Goal: Information Seeking & Learning: Learn about a topic

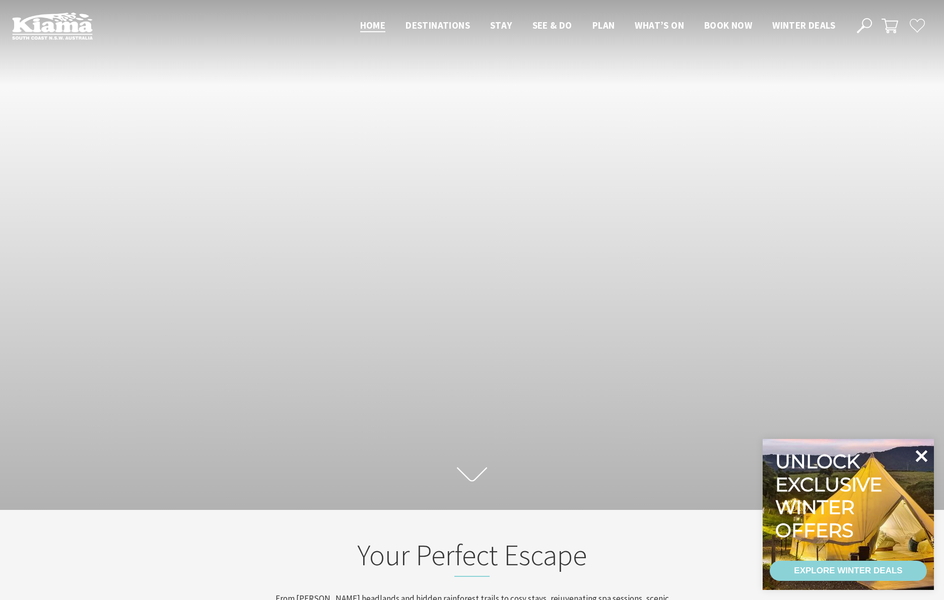
scroll to position [152, 936]
click at [923, 455] on icon at bounding box center [921, 456] width 12 height 12
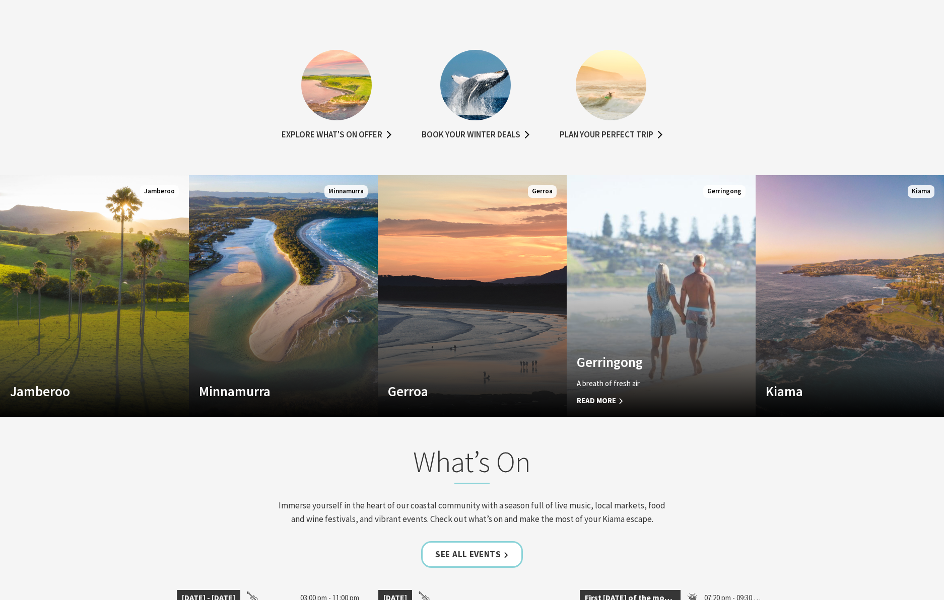
scroll to position [690, 0]
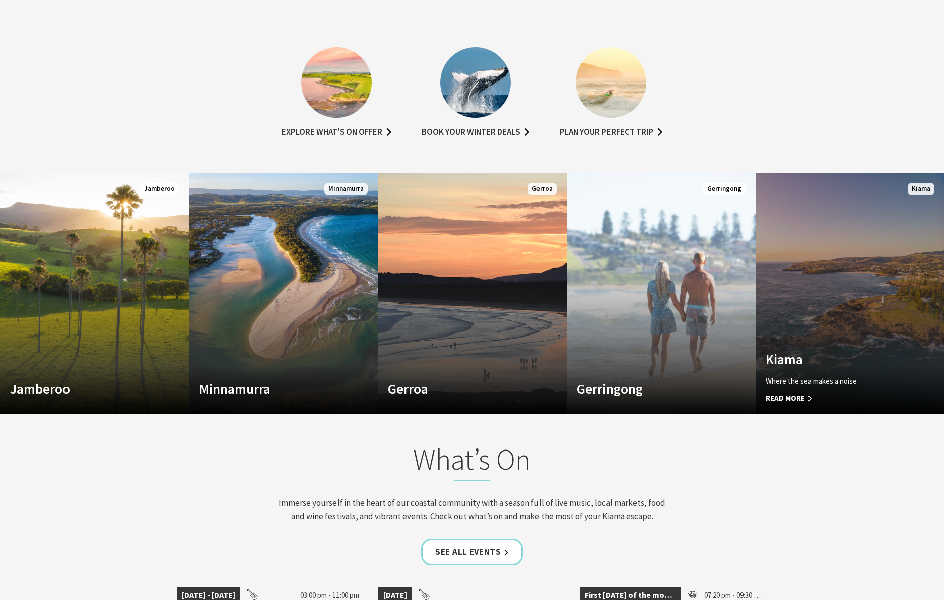
click at [826, 369] on div "Kiama Where the sea makes a noise Read More" at bounding box center [835, 377] width 161 height 53
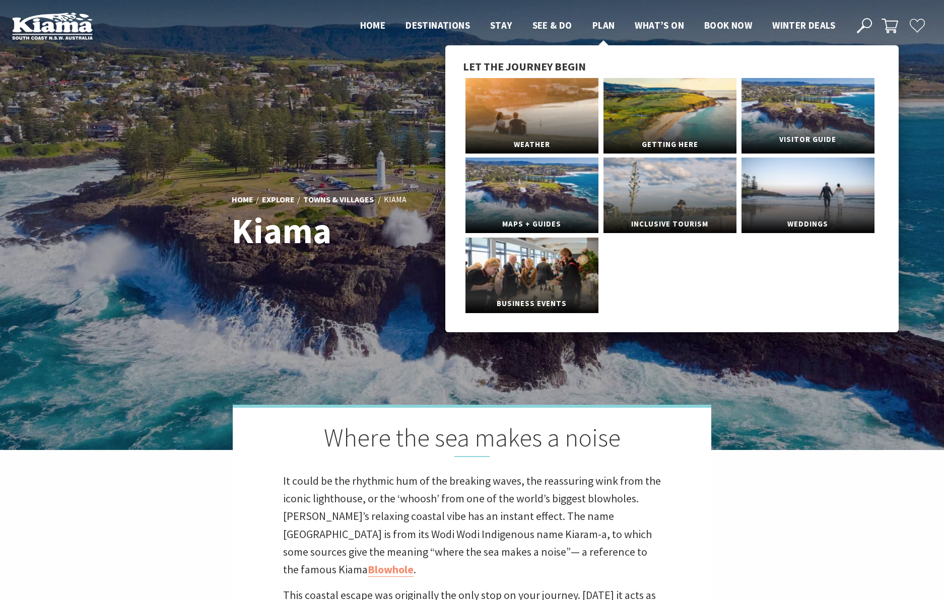
click at [795, 94] on link "Visitor Guide" at bounding box center [807, 116] width 133 height 76
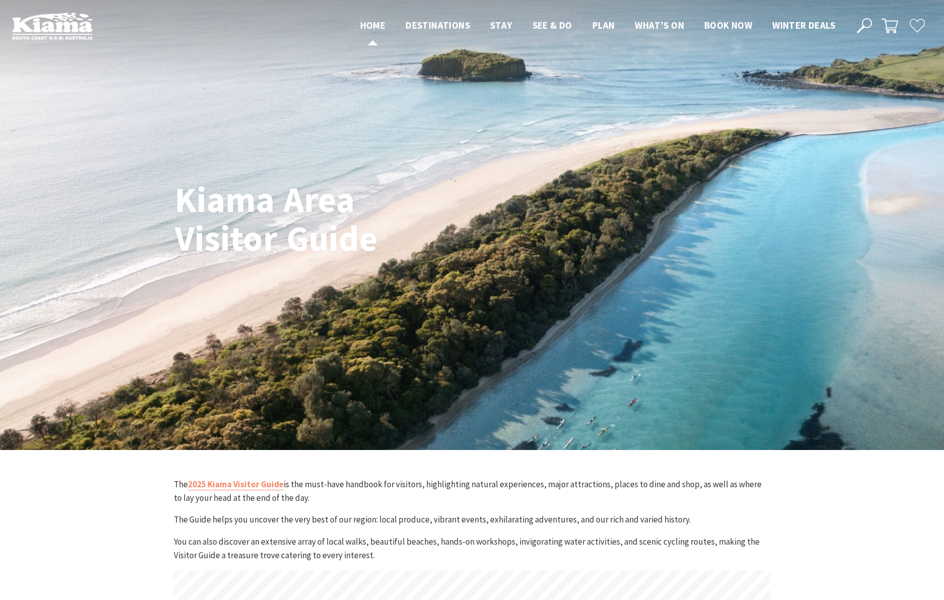
click at [364, 23] on span "Home" at bounding box center [373, 25] width 26 height 12
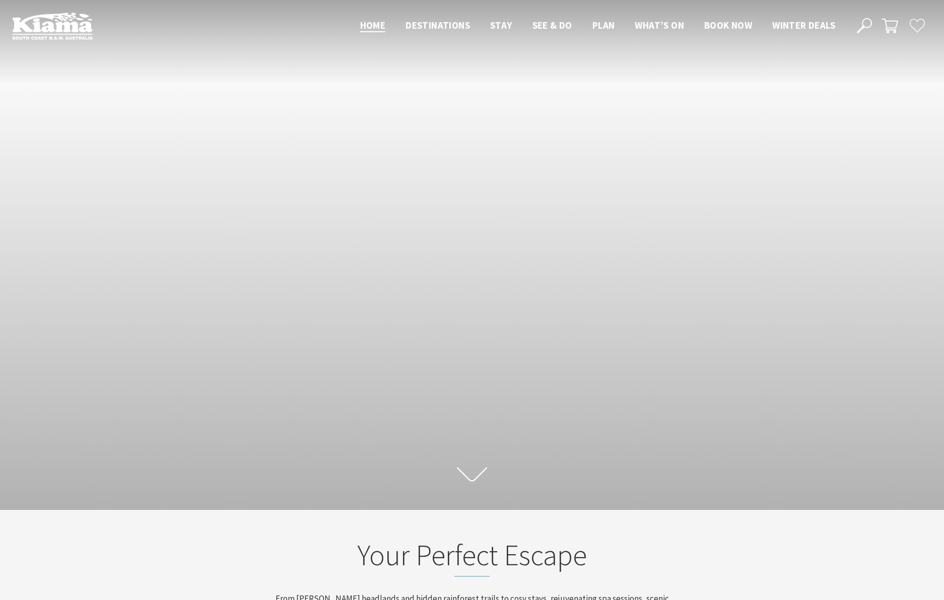
scroll to position [152, 936]
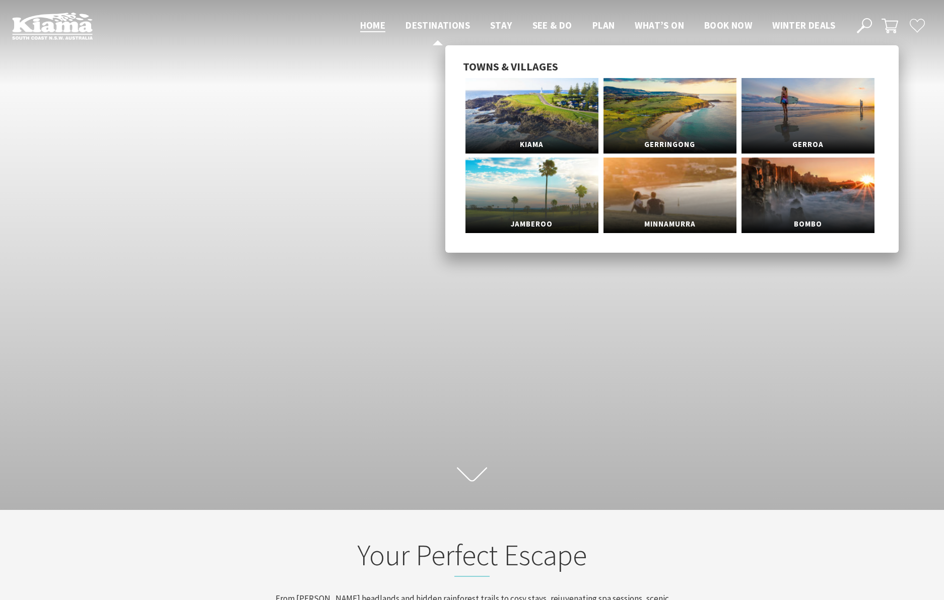
click at [426, 32] on link "Destinations" at bounding box center [437, 25] width 64 height 13
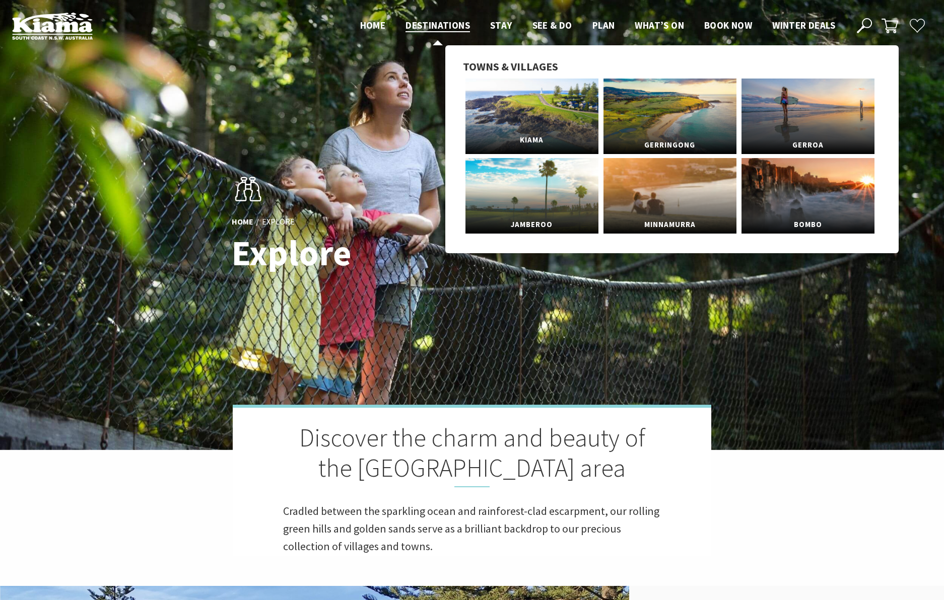
click at [551, 98] on link "Kiama" at bounding box center [531, 117] width 133 height 76
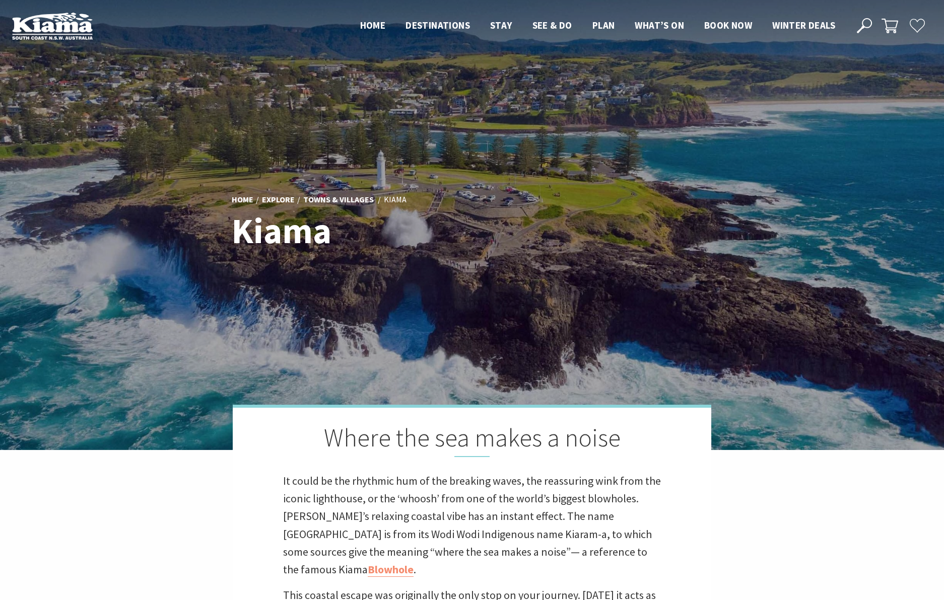
scroll to position [302, 938]
click at [596, 170] on div at bounding box center [472, 225] width 944 height 450
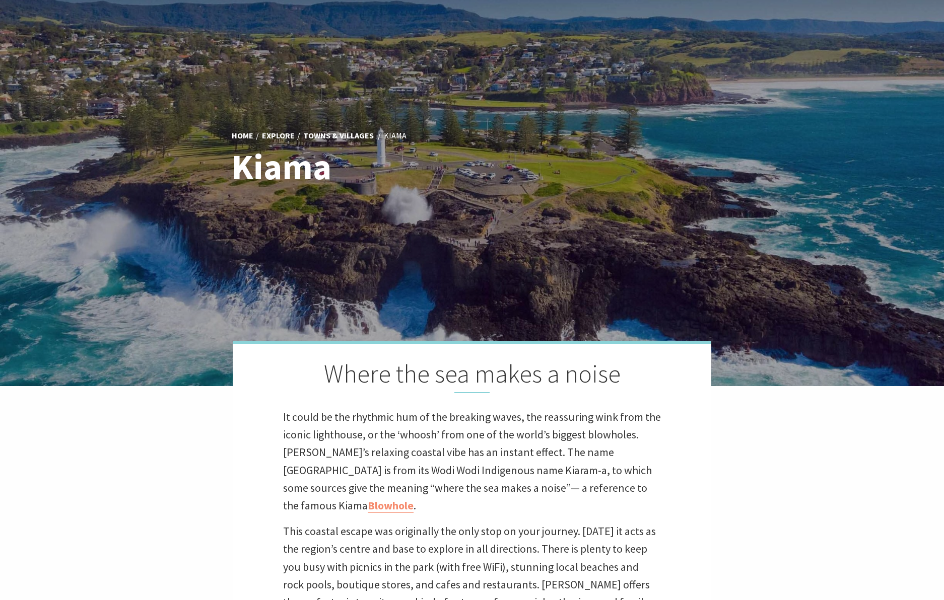
scroll to position [0, 0]
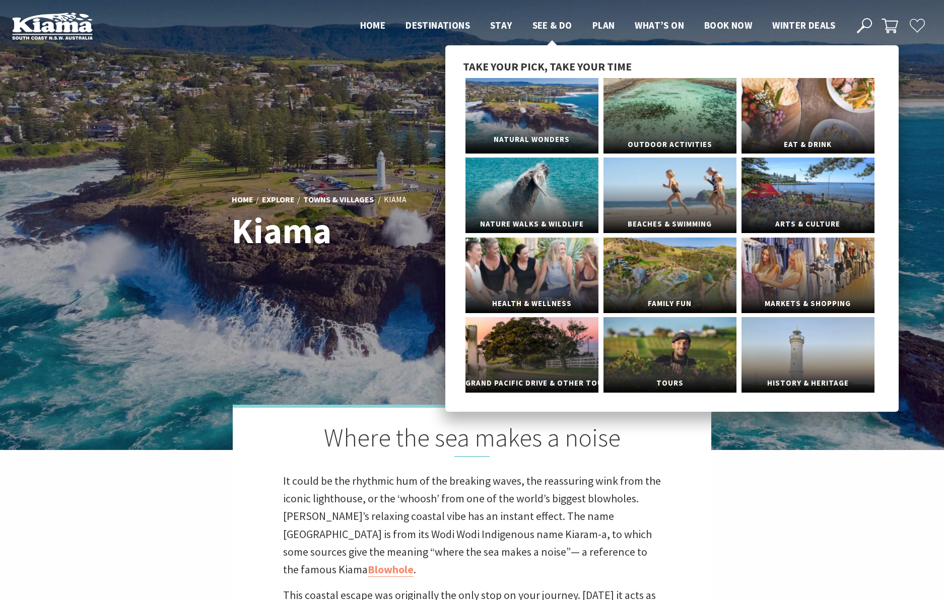
click at [539, 87] on link "Natural Wonders" at bounding box center [531, 116] width 133 height 76
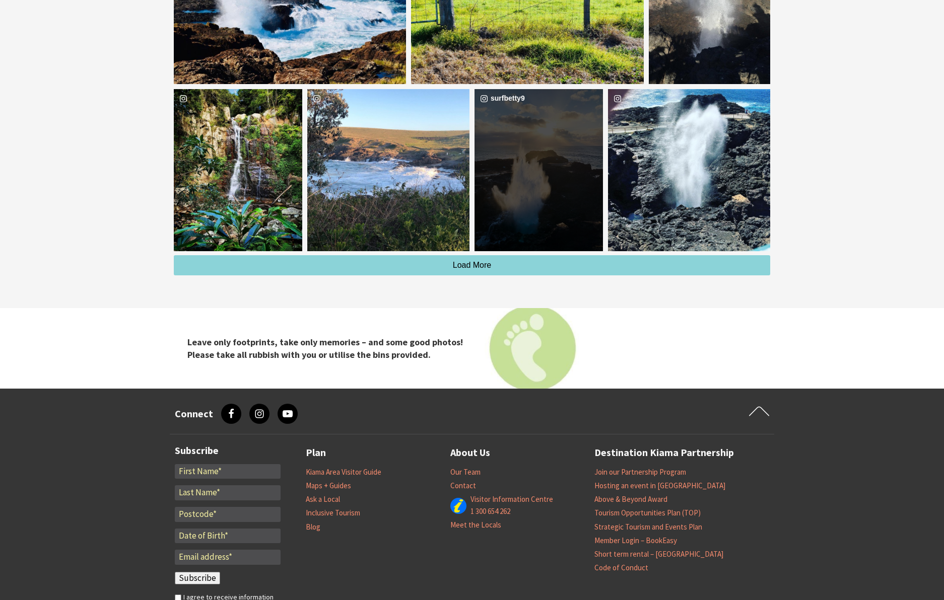
scroll to position [2972, 0]
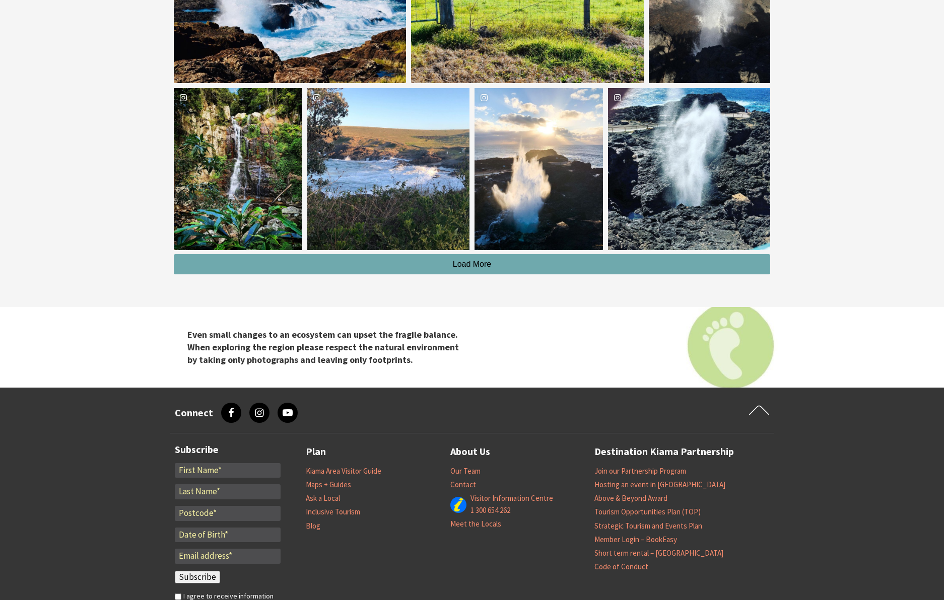
click at [543, 273] on button "Load More" at bounding box center [472, 264] width 596 height 20
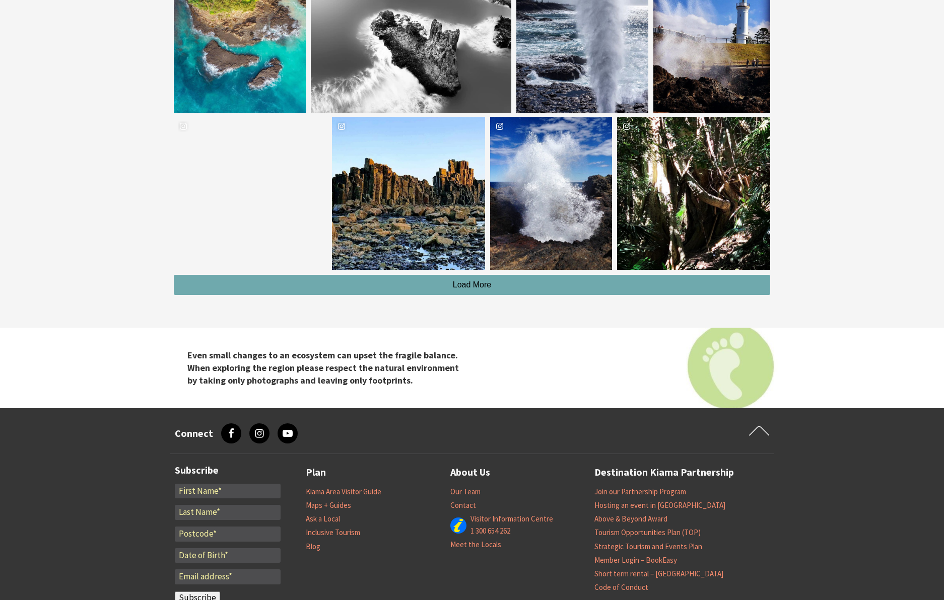
scroll to position [3405, 0]
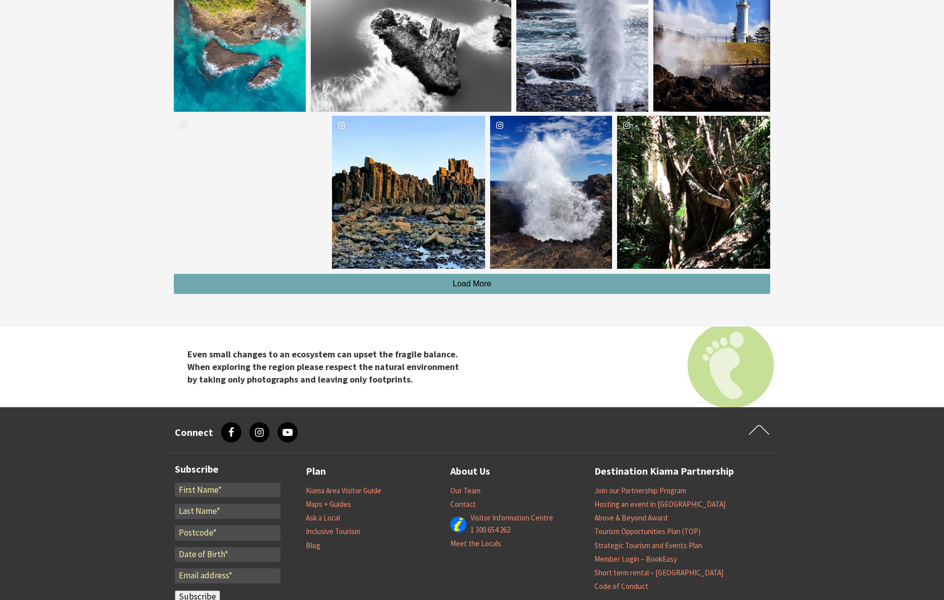
click at [575, 288] on button "Load More" at bounding box center [472, 284] width 596 height 20
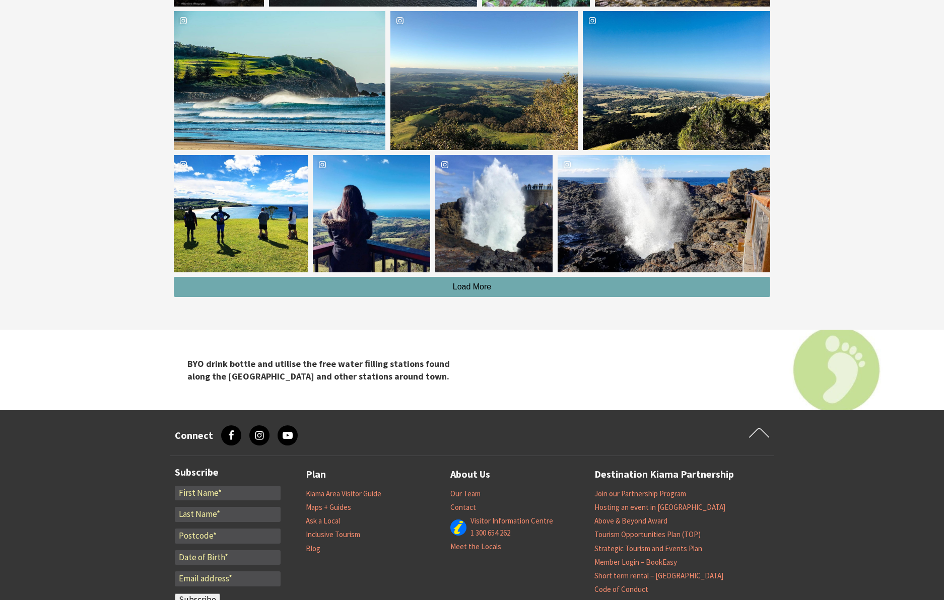
scroll to position [3789, 0]
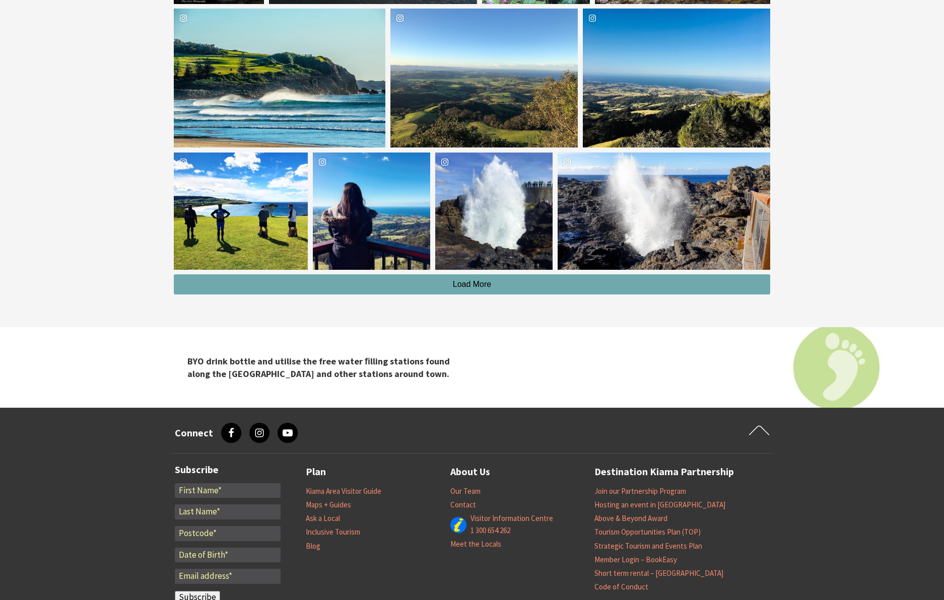
click at [571, 288] on button "Load More" at bounding box center [472, 284] width 596 height 20
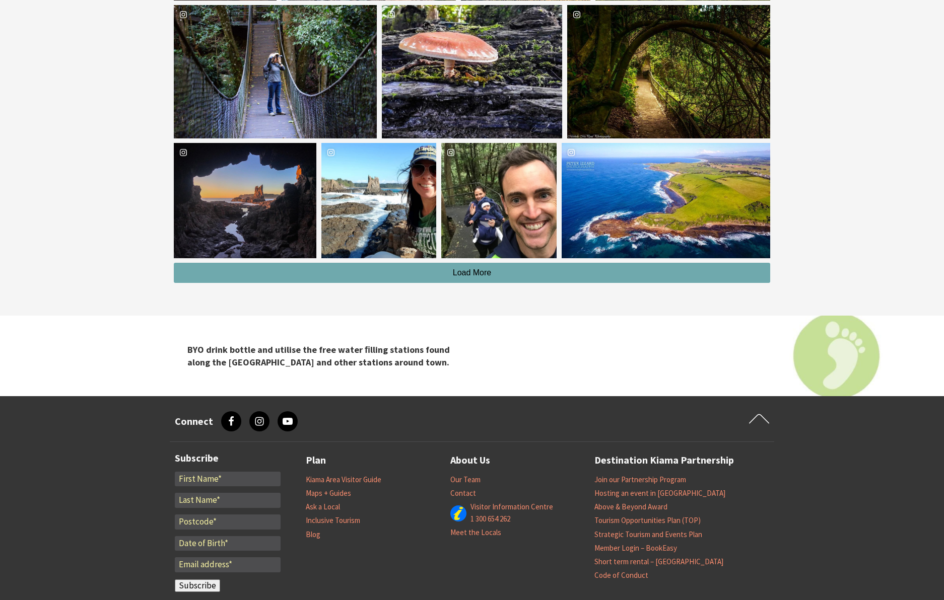
scroll to position [4194, 0]
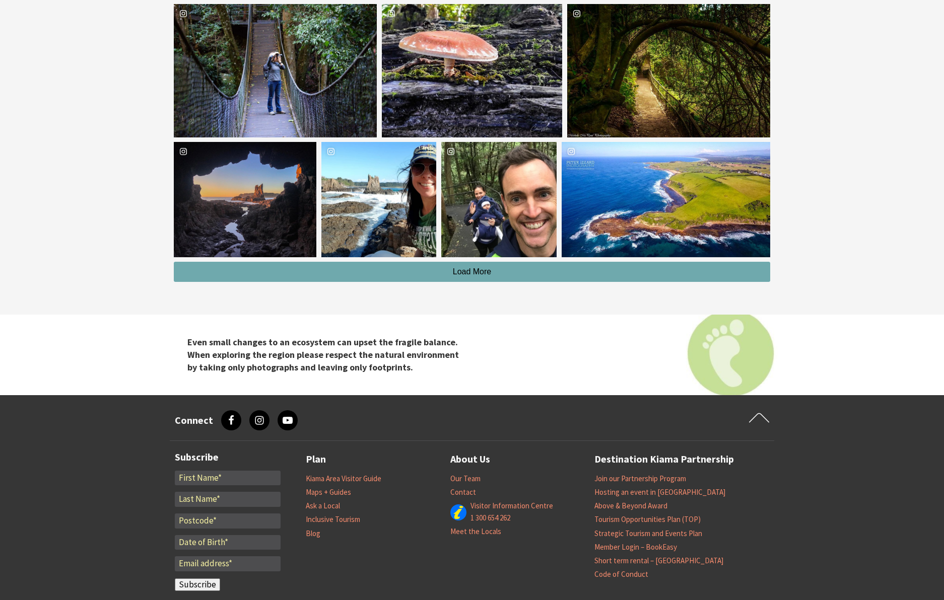
click at [577, 272] on button "Load More" at bounding box center [472, 272] width 596 height 20
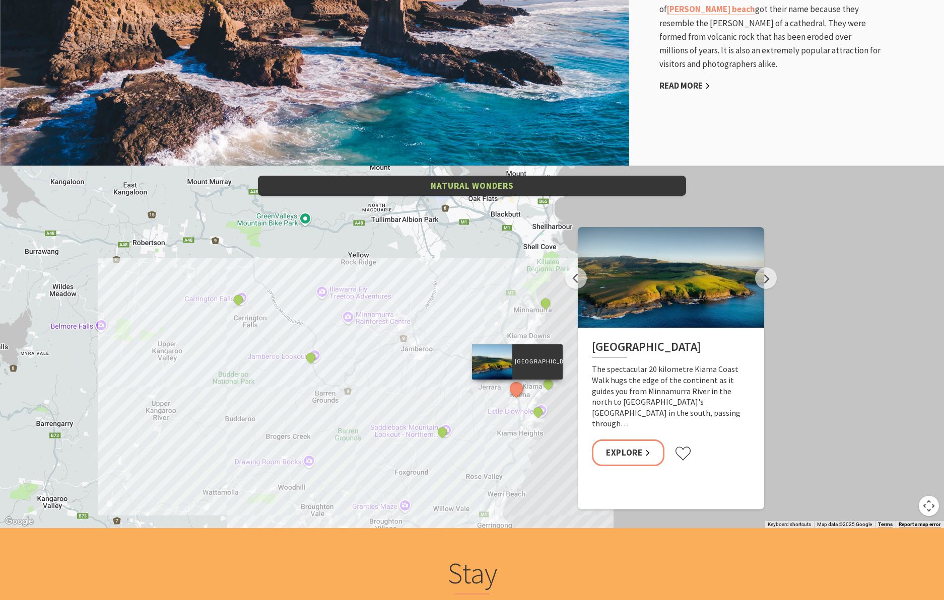
scroll to position [1958, 0]
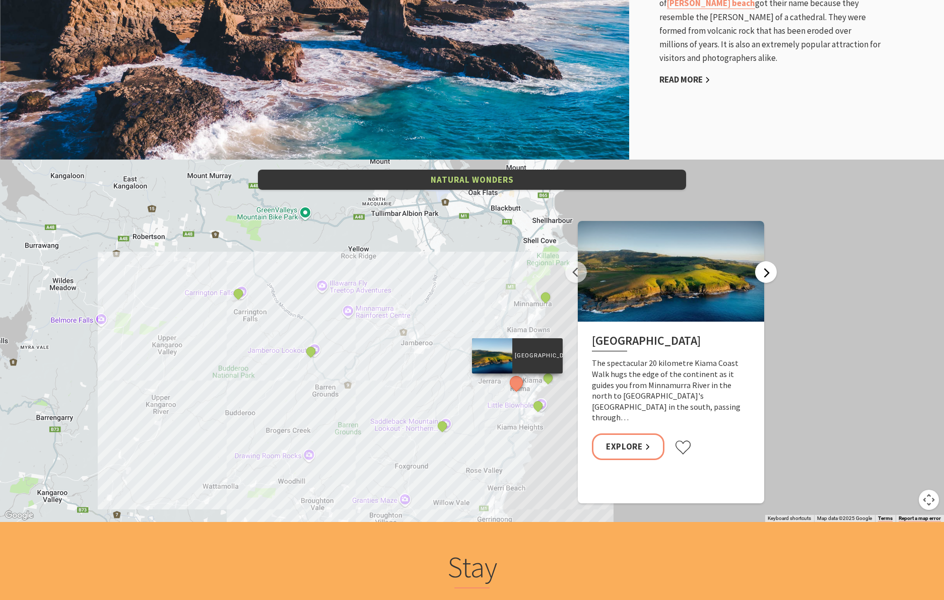
click at [769, 275] on button "Next" at bounding box center [766, 272] width 22 height 22
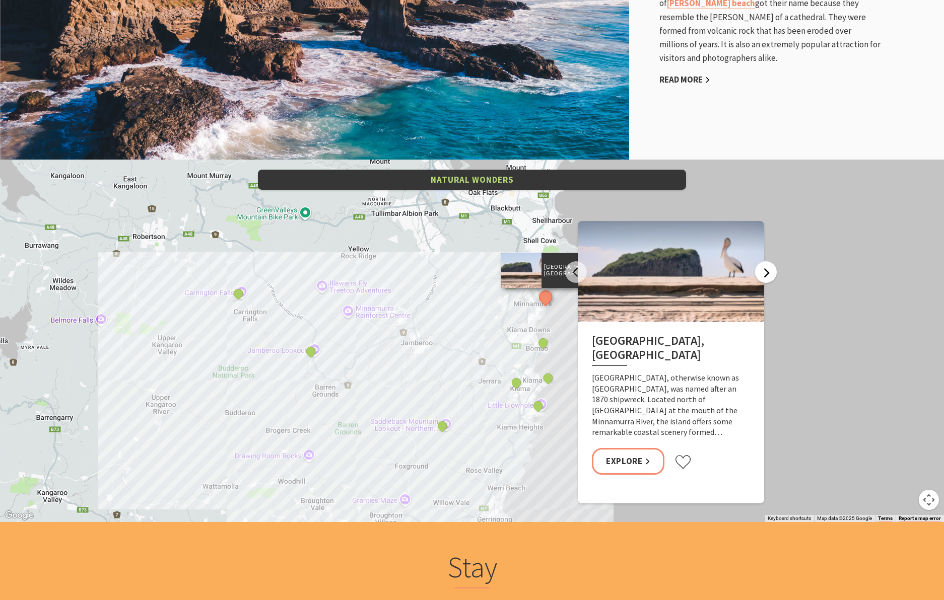
click at [769, 275] on button "Next" at bounding box center [766, 272] width 22 height 22
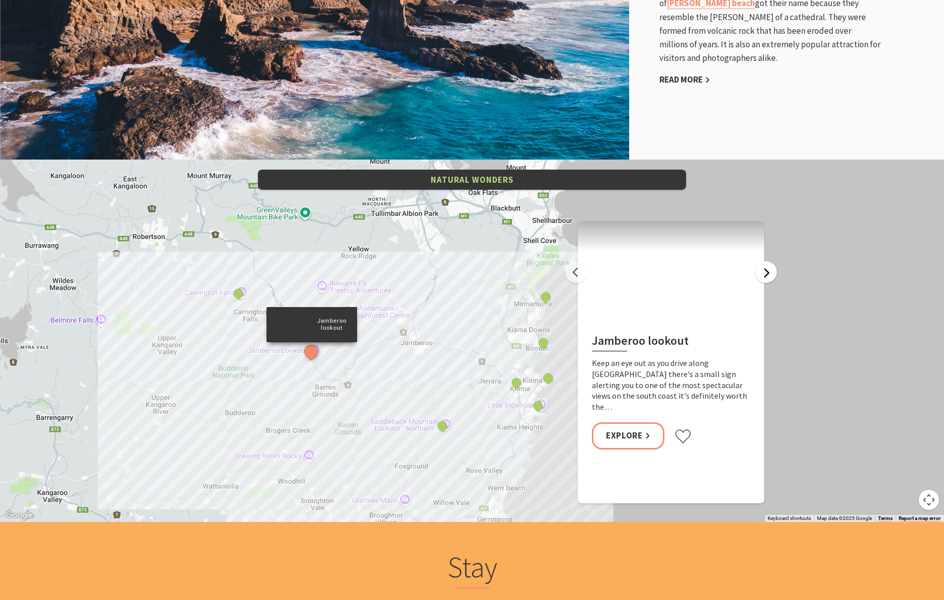
click at [769, 275] on button "Next" at bounding box center [766, 272] width 22 height 22
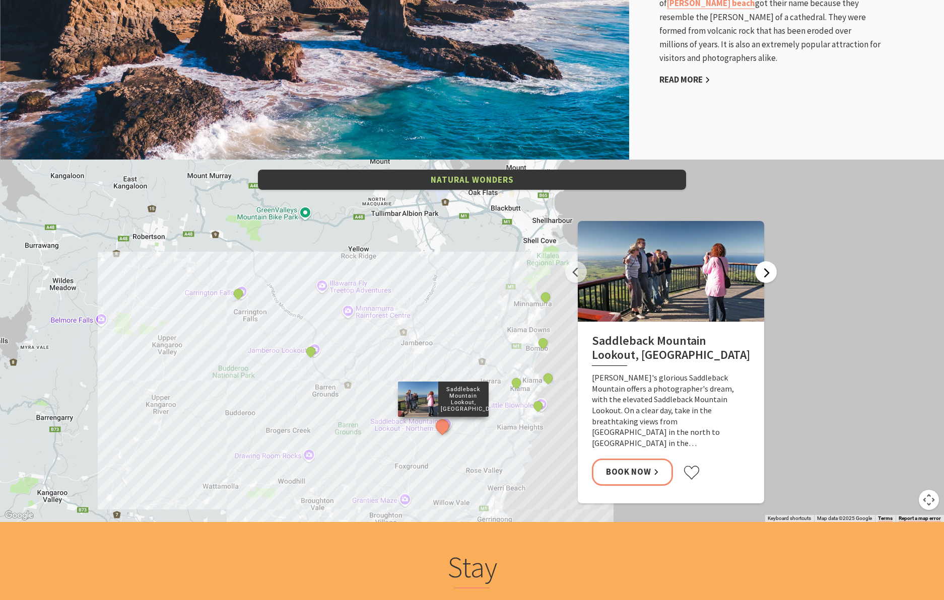
click at [769, 275] on button "Next" at bounding box center [766, 272] width 22 height 22
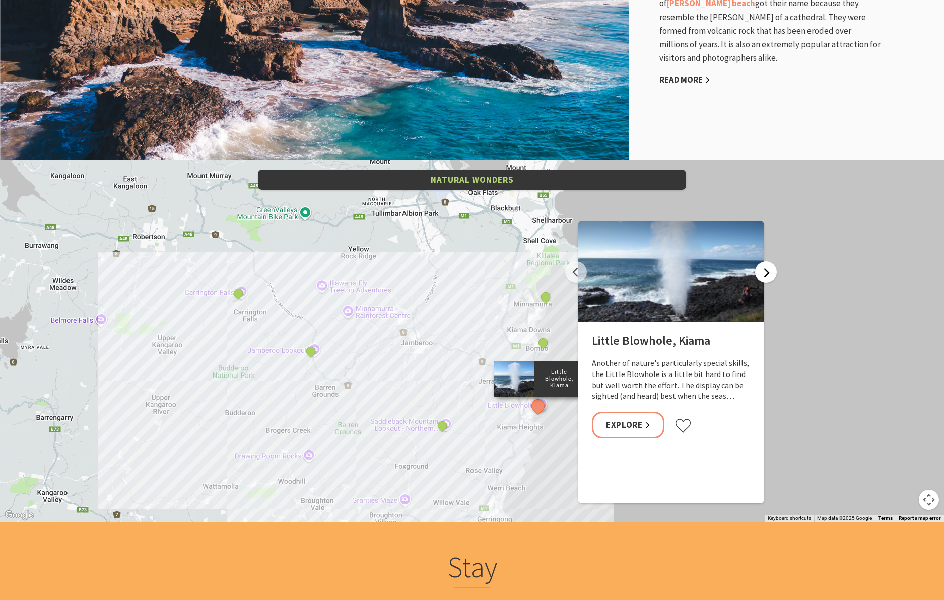
click at [769, 275] on button "Next" at bounding box center [766, 272] width 22 height 22
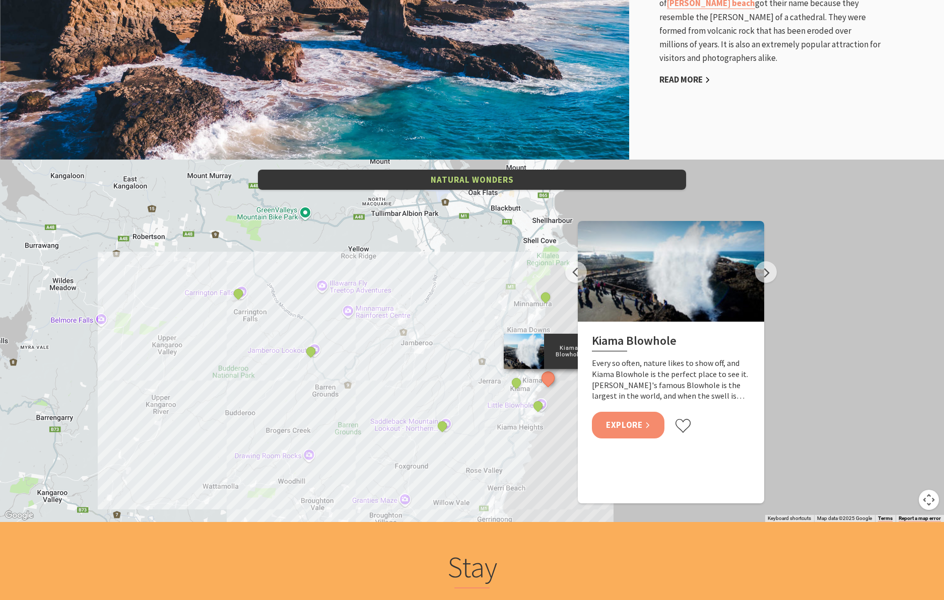
click at [640, 426] on link "Explore" at bounding box center [628, 425] width 73 height 27
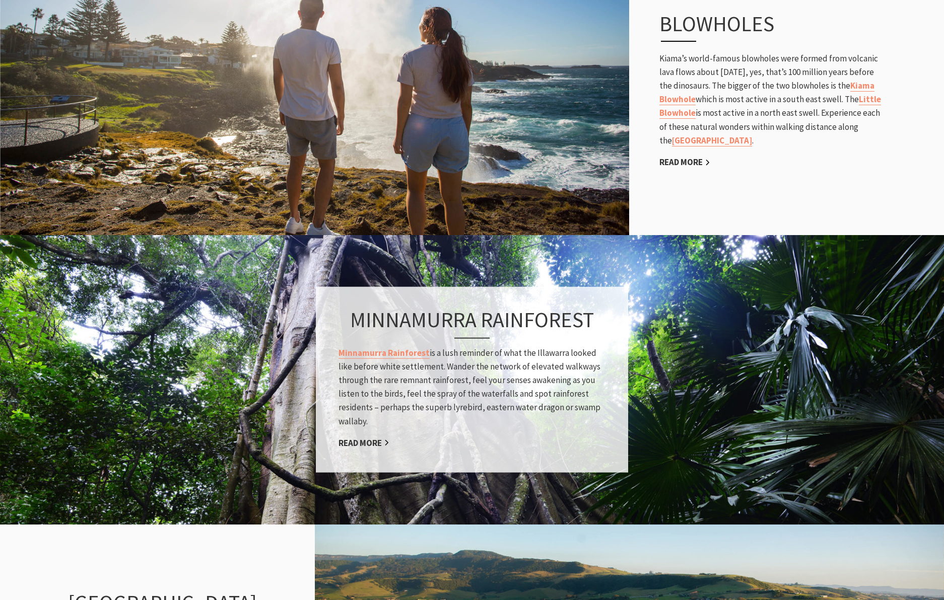
scroll to position [723, 0]
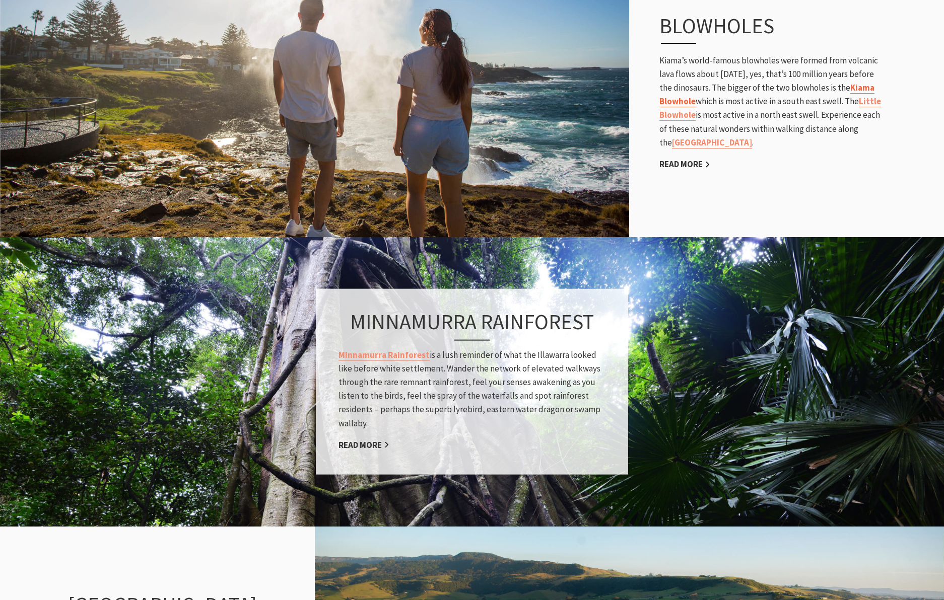
click at [720, 104] on link "Kiama Blowhole" at bounding box center [766, 94] width 215 height 25
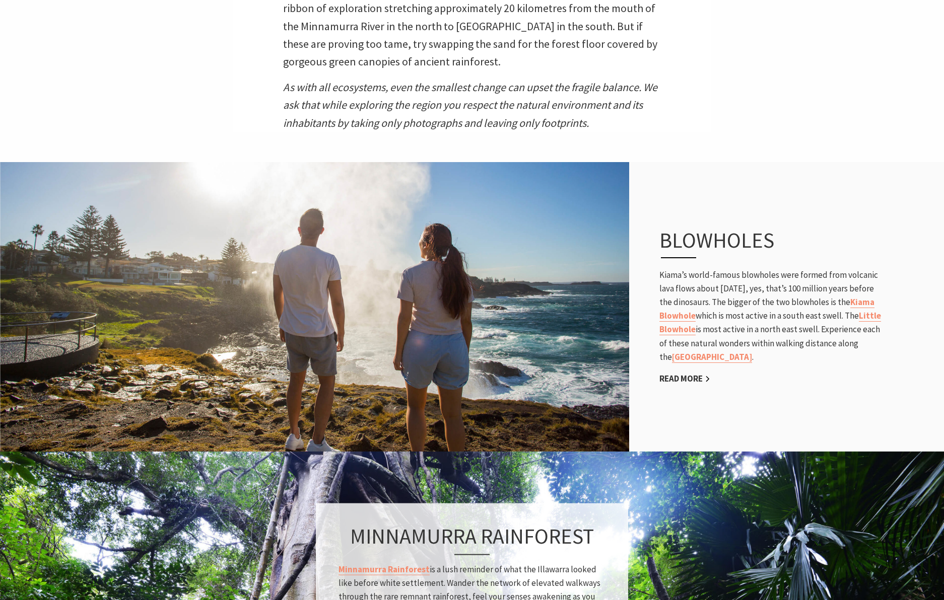
scroll to position [507, 0]
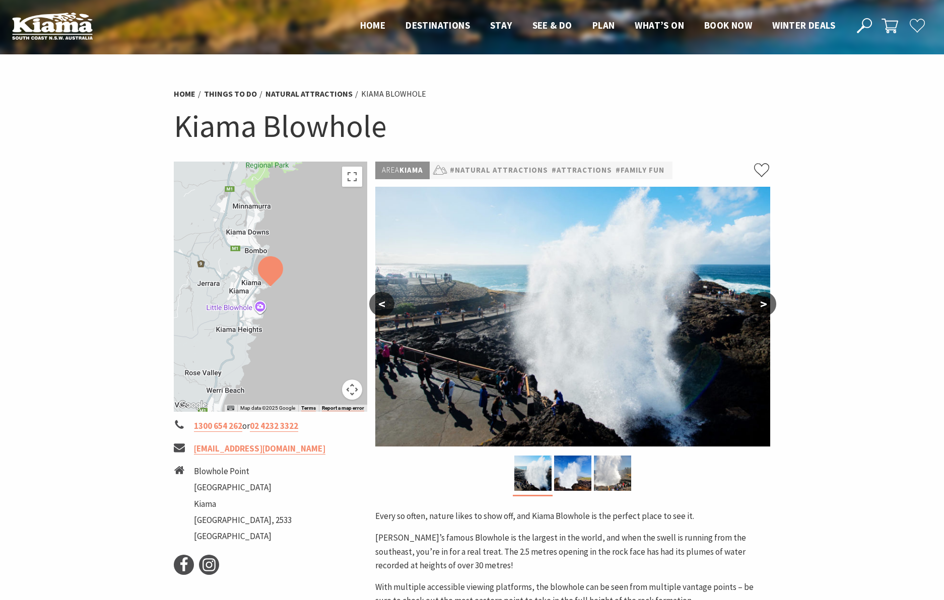
click at [768, 303] on button ">" at bounding box center [763, 304] width 25 height 24
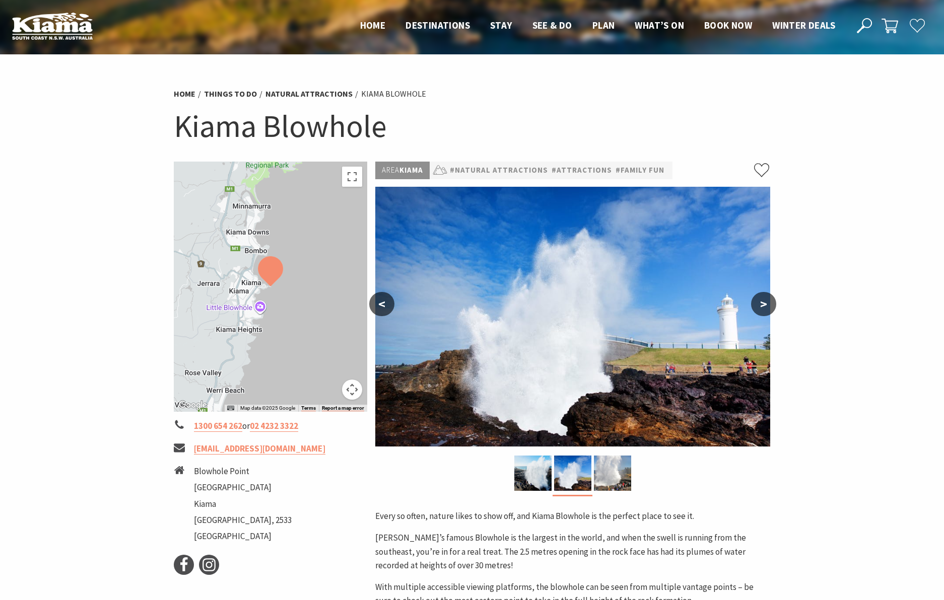
click at [768, 303] on button ">" at bounding box center [763, 304] width 25 height 24
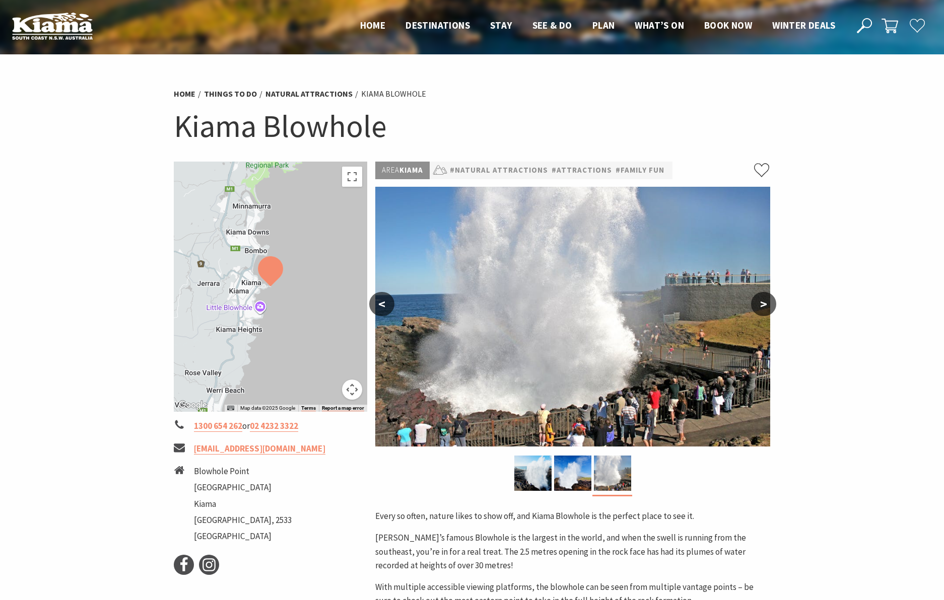
click at [768, 303] on button ">" at bounding box center [763, 304] width 25 height 24
click at [762, 303] on button ">" at bounding box center [763, 304] width 25 height 24
click at [379, 306] on button "<" at bounding box center [381, 304] width 25 height 24
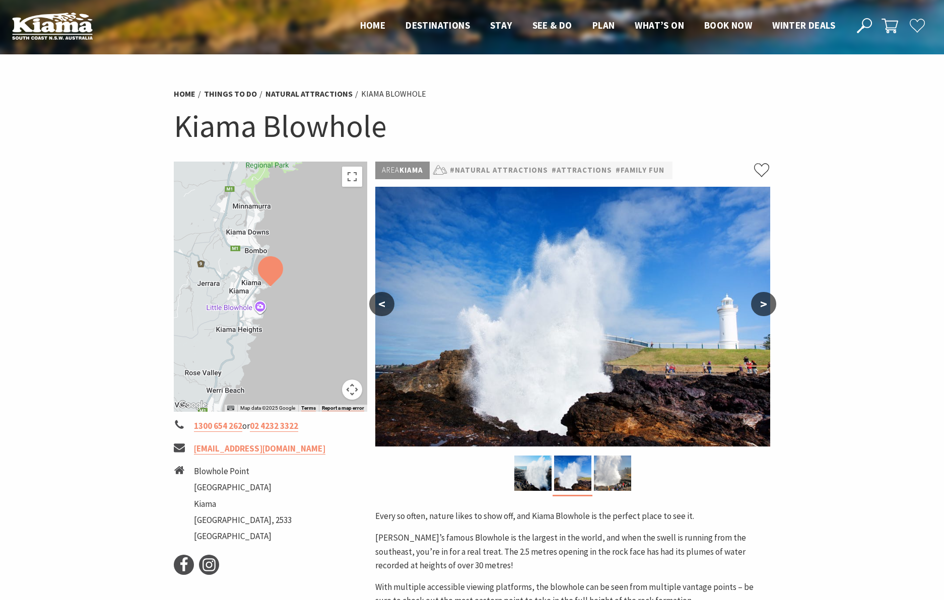
click at [379, 306] on button "<" at bounding box center [381, 304] width 25 height 24
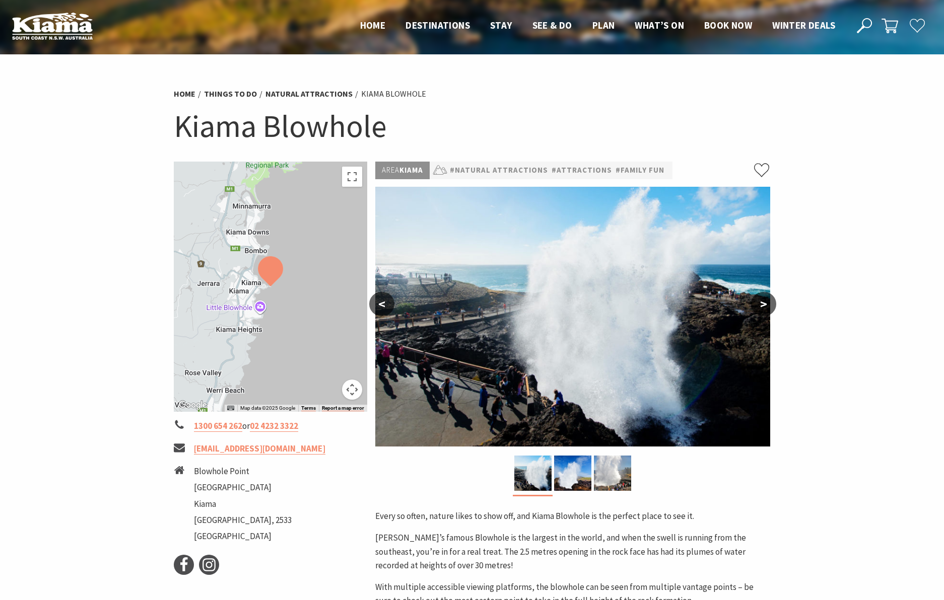
click at [379, 306] on button "<" at bounding box center [381, 304] width 25 height 24
click at [367, 26] on span "Home" at bounding box center [373, 25] width 26 height 12
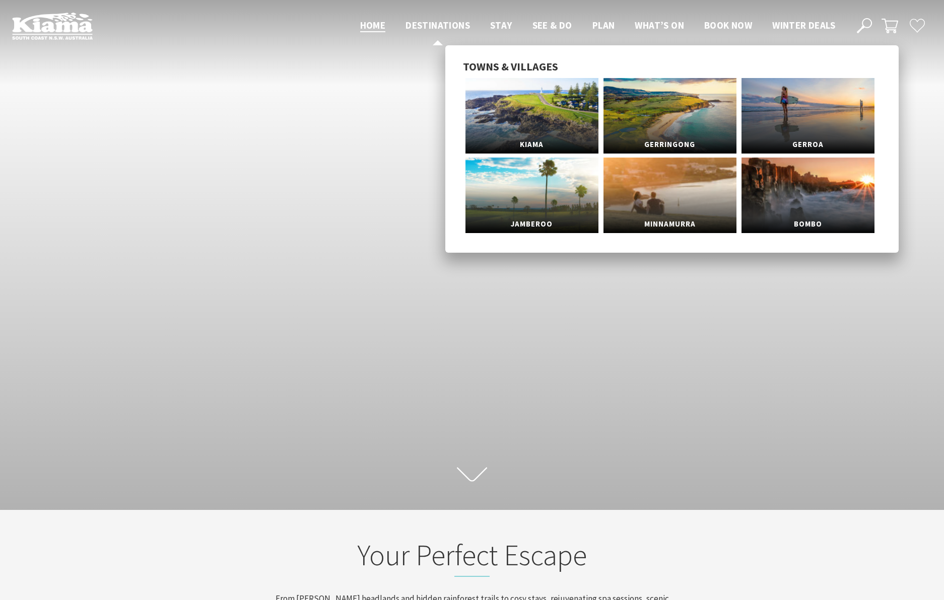
scroll to position [158, 936]
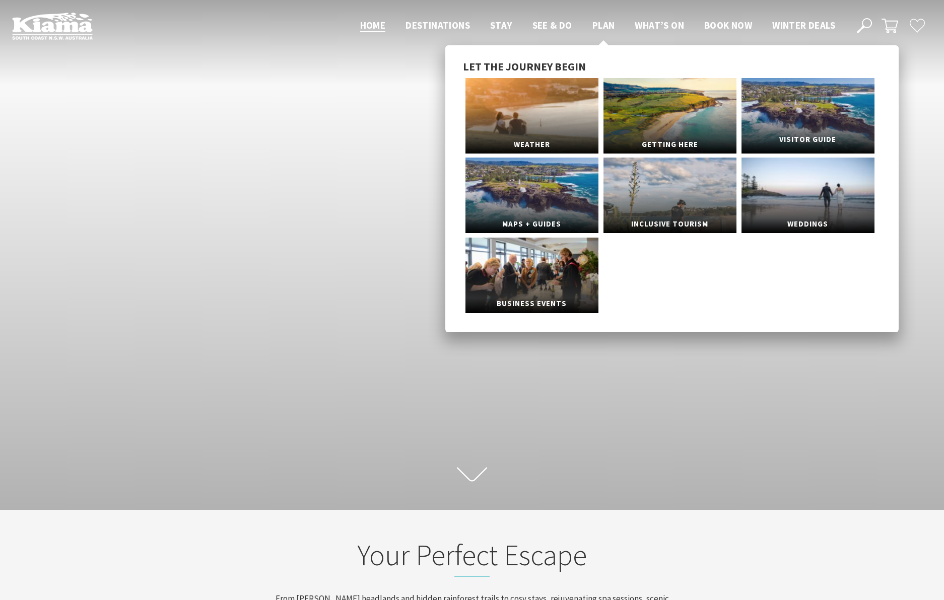
click at [784, 133] on span "Visitor Guide" at bounding box center [807, 139] width 133 height 19
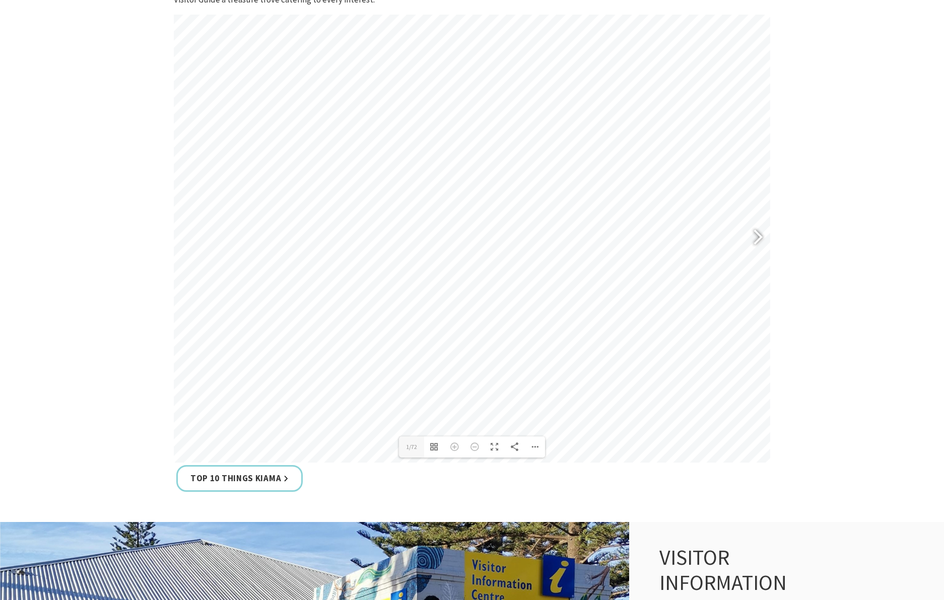
scroll to position [571, 0]
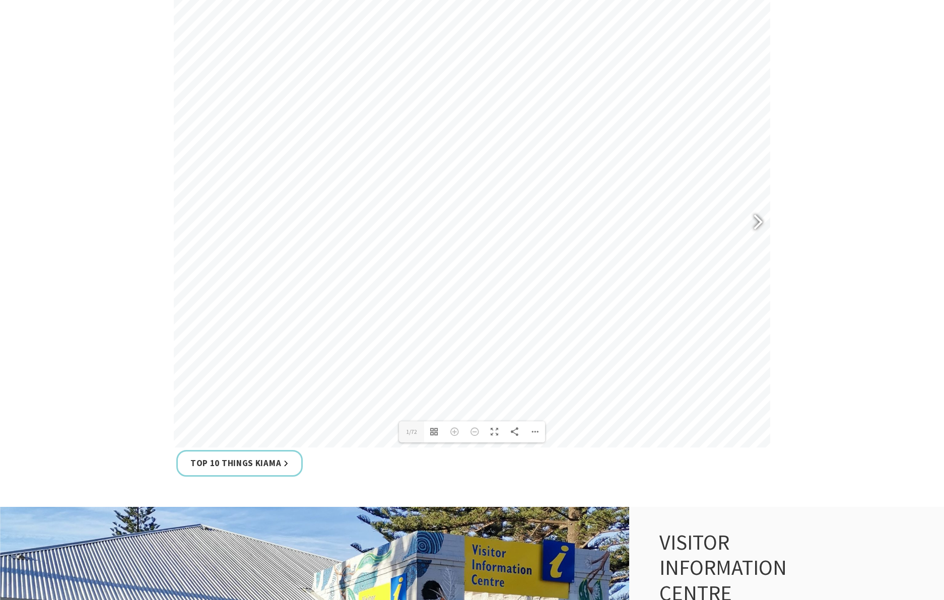
click at [759, 226] on div at bounding box center [753, 223] width 23 height 37
click at [759, 223] on div at bounding box center [753, 223] width 23 height 37
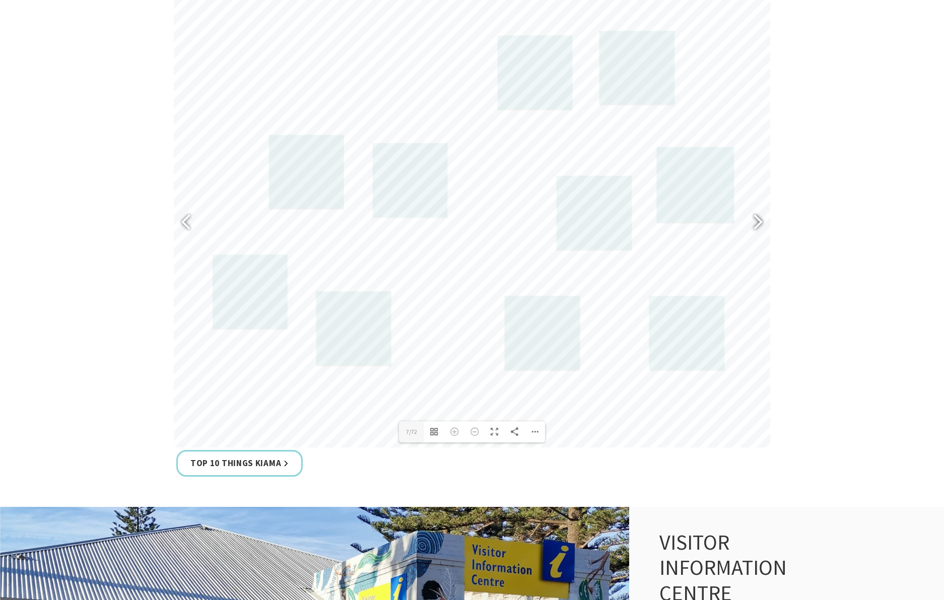
click at [759, 223] on div at bounding box center [753, 223] width 23 height 37
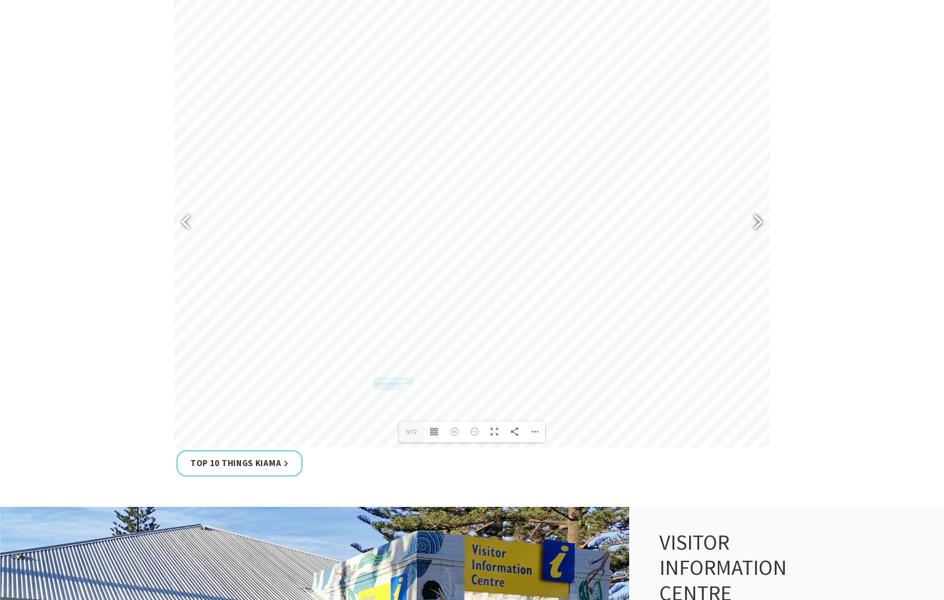
click at [758, 223] on div at bounding box center [753, 223] width 23 height 37
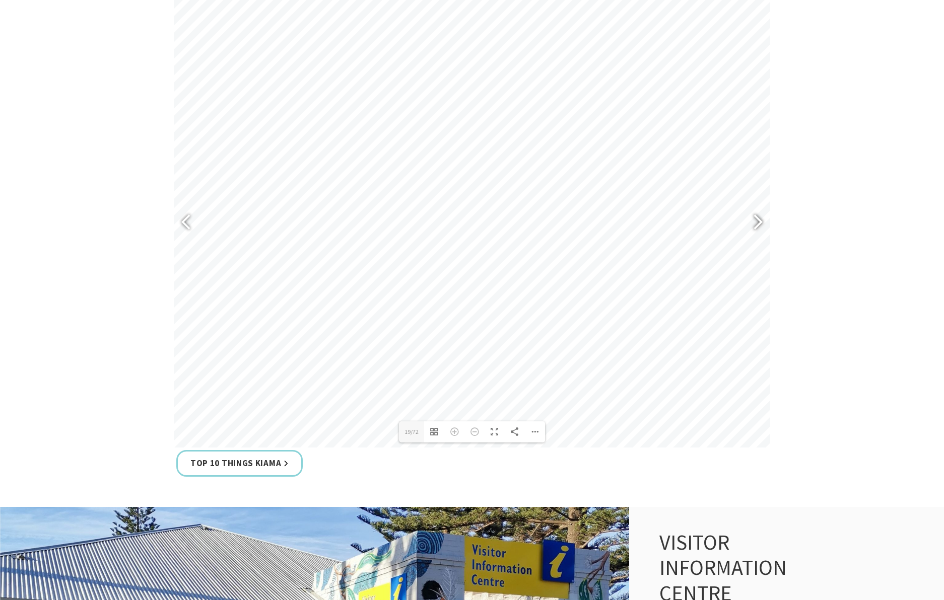
click at [758, 223] on div at bounding box center [753, 223] width 23 height 37
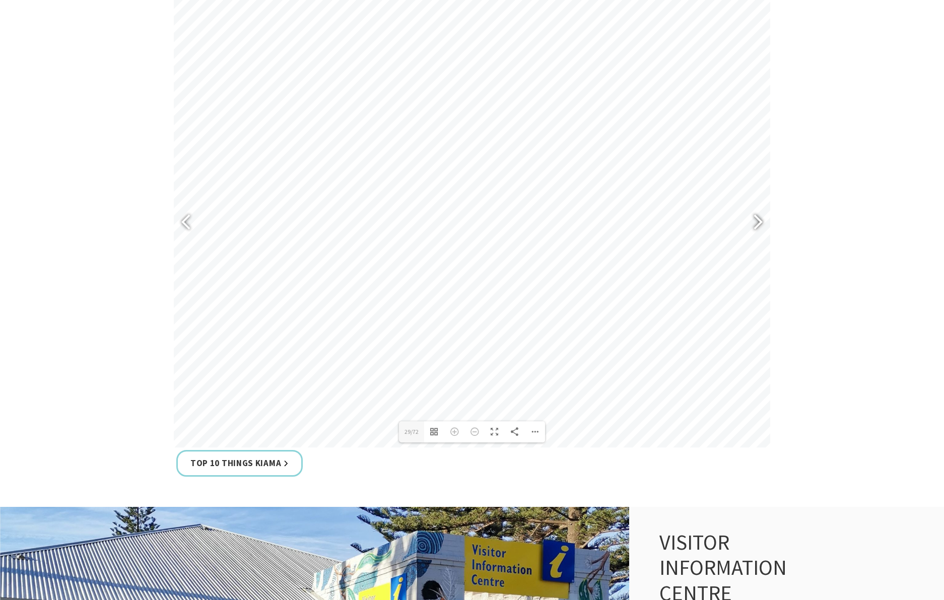
click at [758, 223] on div at bounding box center [753, 223] width 23 height 37
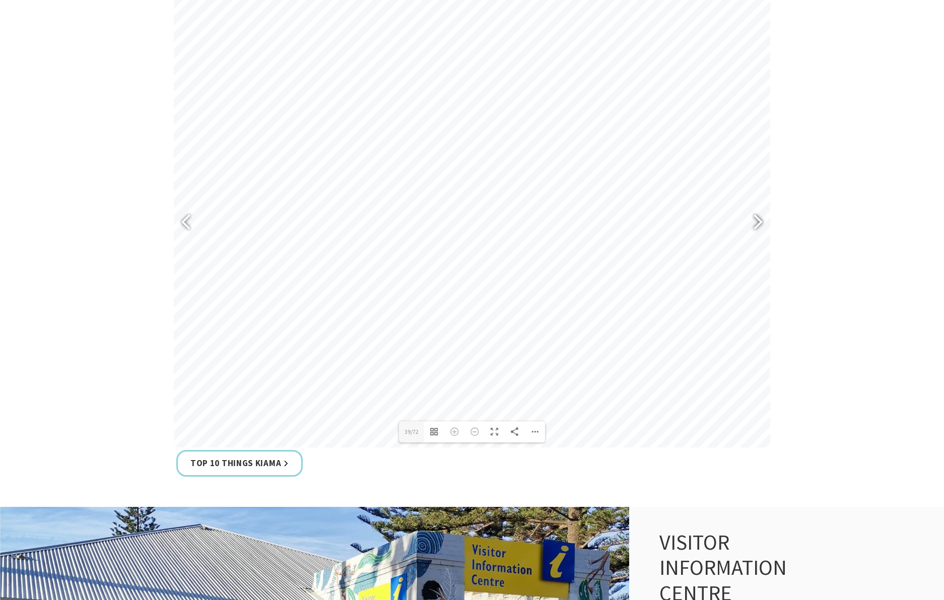
click at [758, 223] on div at bounding box center [753, 223] width 23 height 37
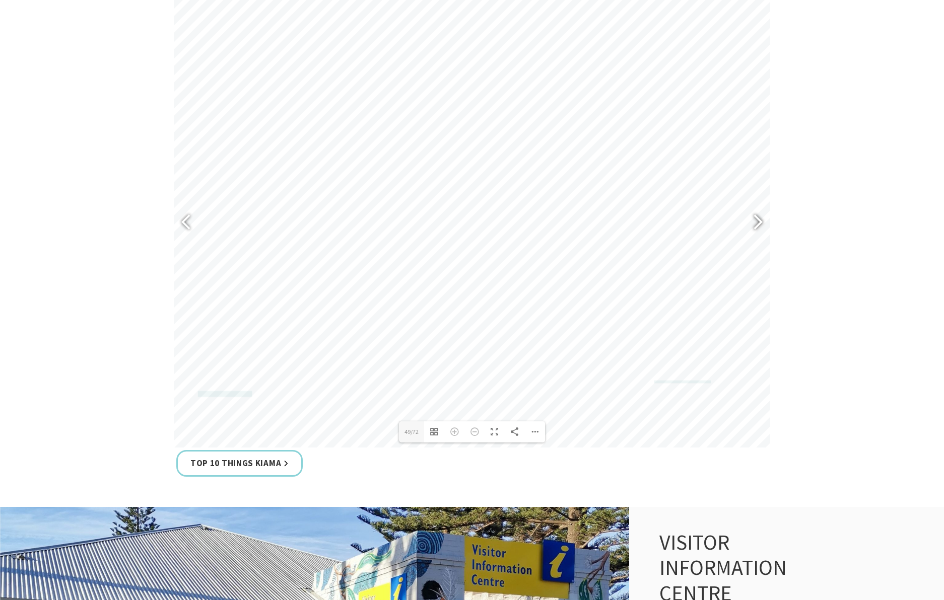
click at [758, 223] on div at bounding box center [753, 223] width 23 height 37
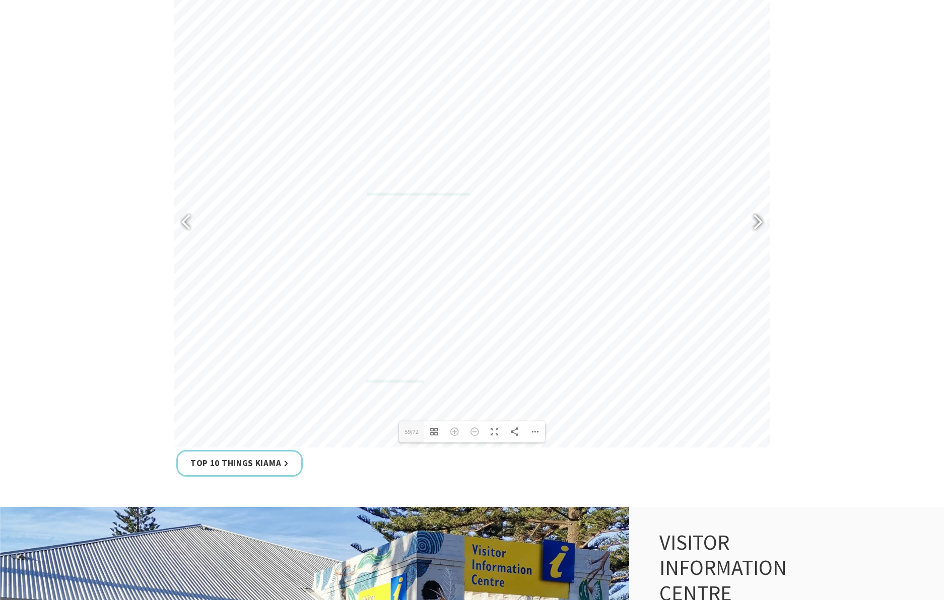
click at [758, 223] on div at bounding box center [753, 223] width 23 height 37
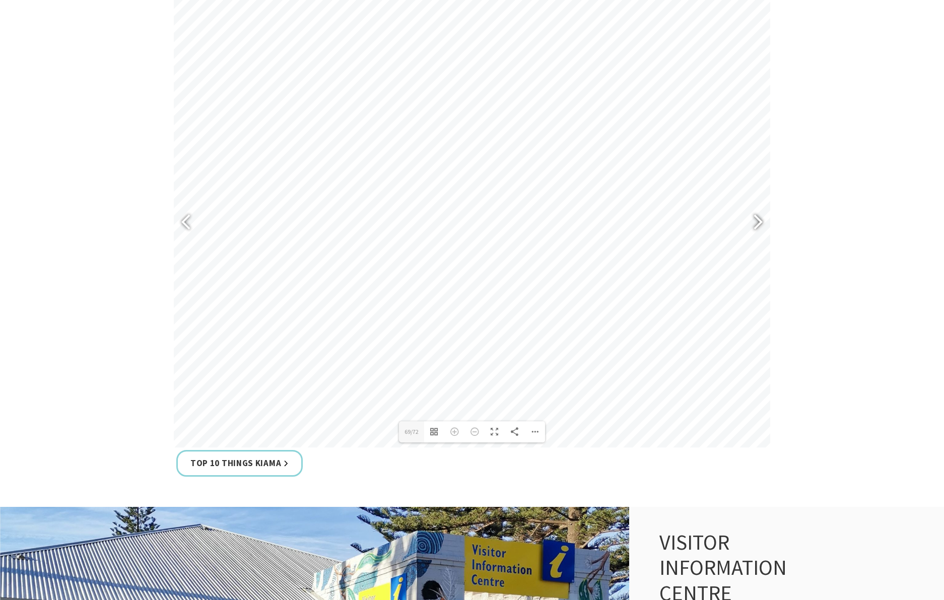
click at [758, 223] on div at bounding box center [753, 223] width 23 height 37
type input "72"
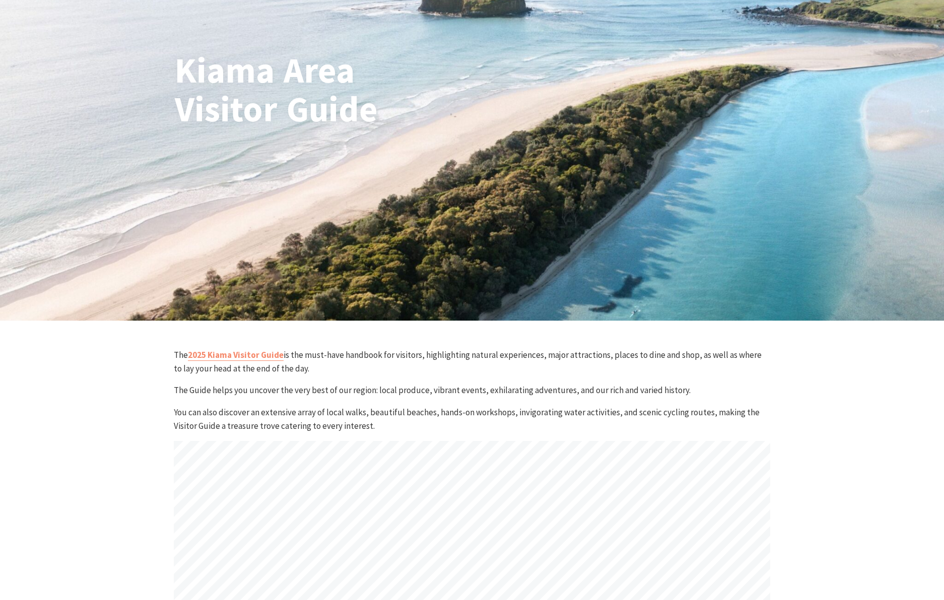
scroll to position [0, 0]
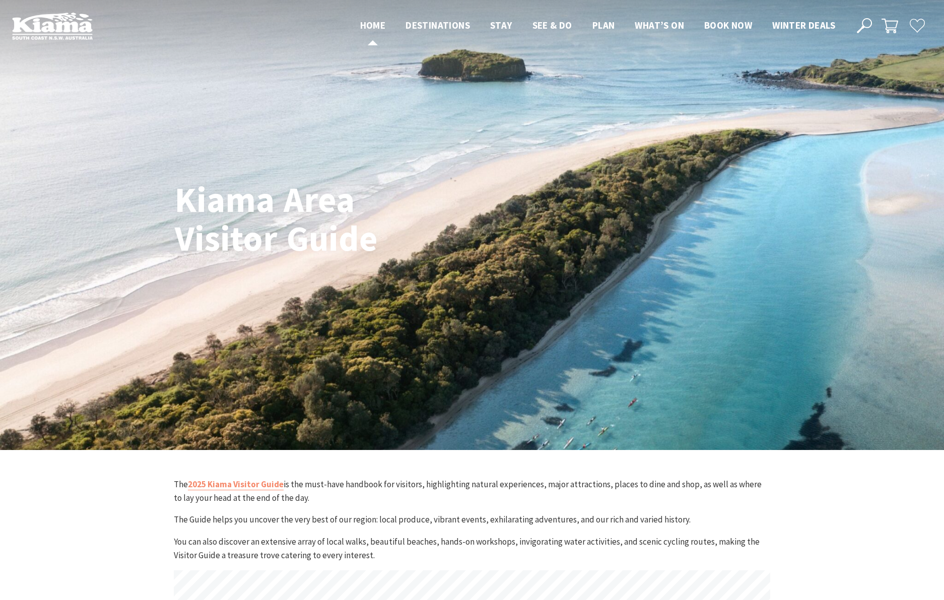
click at [365, 27] on span "Home" at bounding box center [373, 25] width 26 height 12
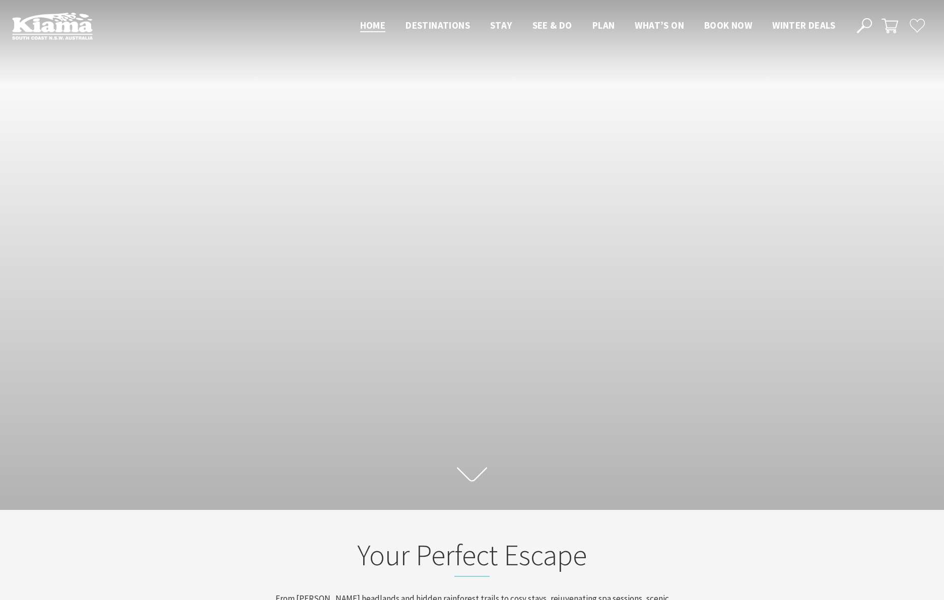
scroll to position [158, 936]
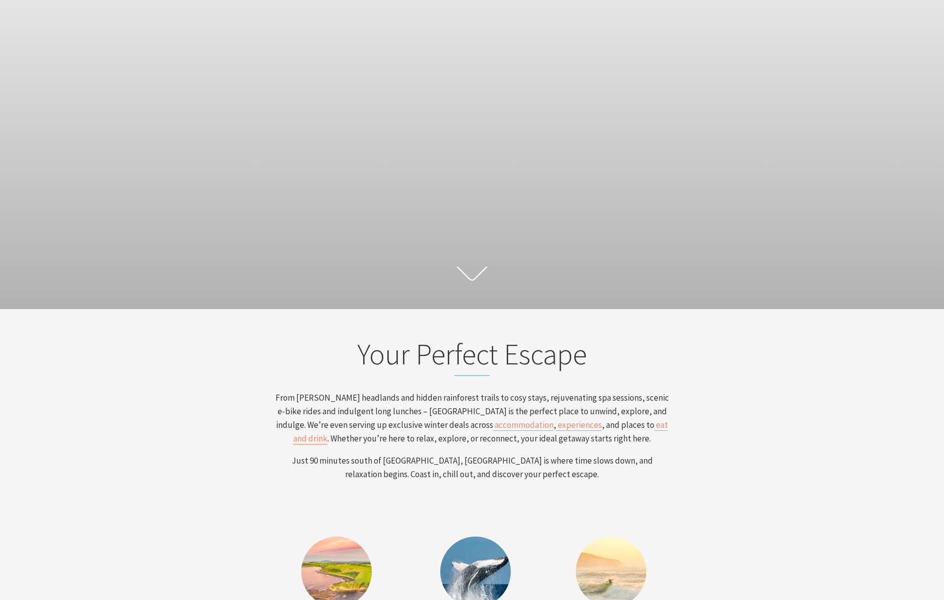
click at [473, 277] on icon at bounding box center [472, 274] width 30 height 18
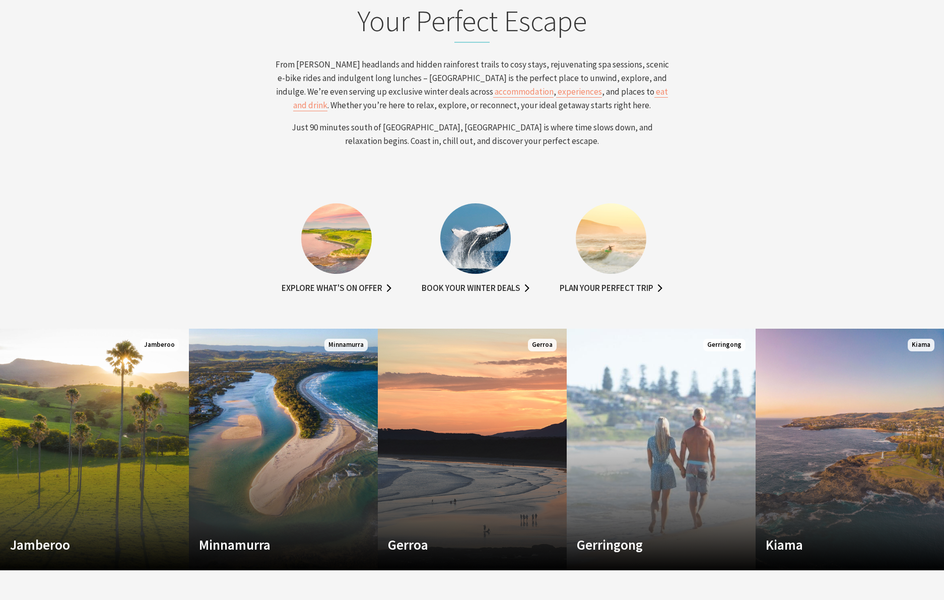
scroll to position [535, 0]
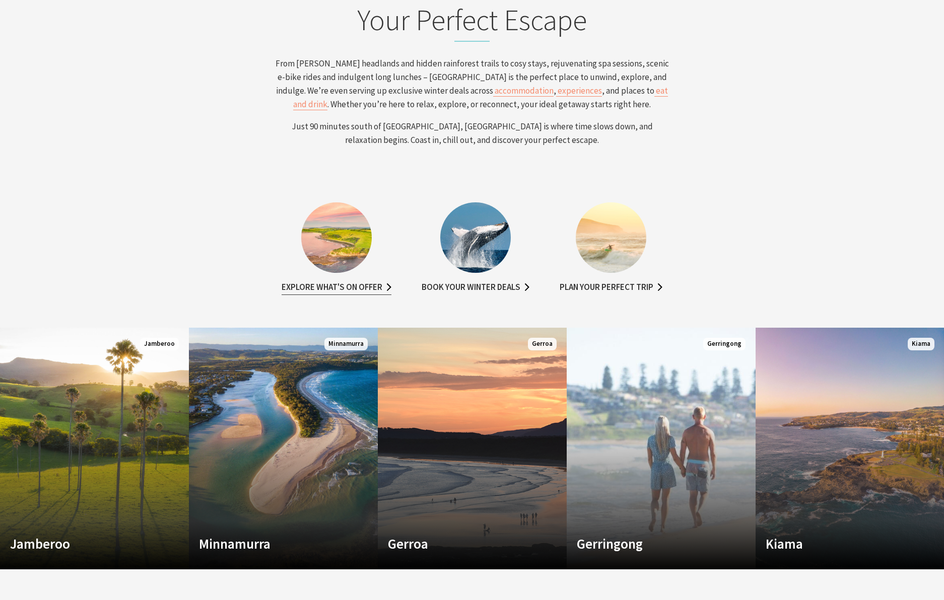
click at [374, 288] on link "Explore what's on offer" at bounding box center [336, 287] width 110 height 15
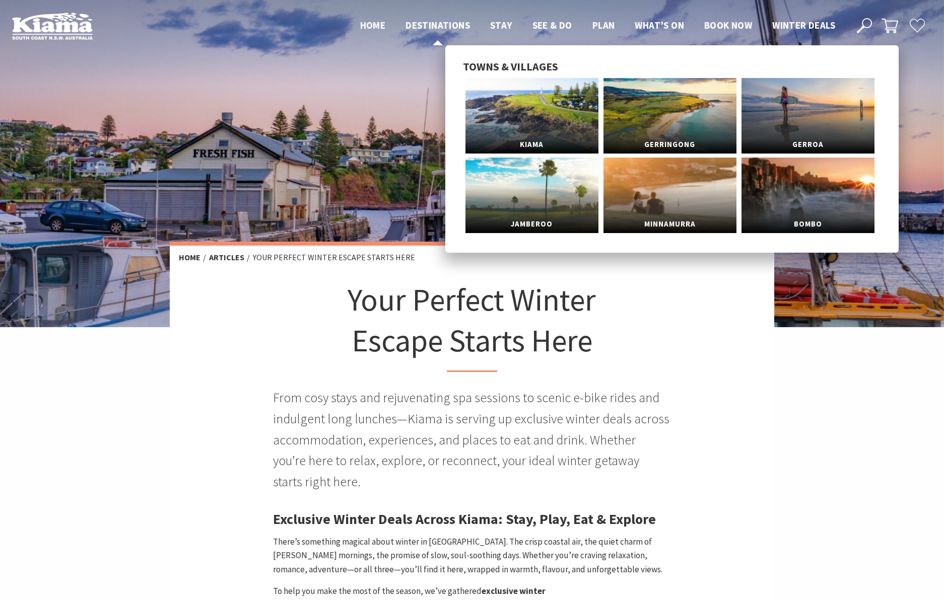
click at [449, 25] on span "Destinations" at bounding box center [437, 25] width 64 height 12
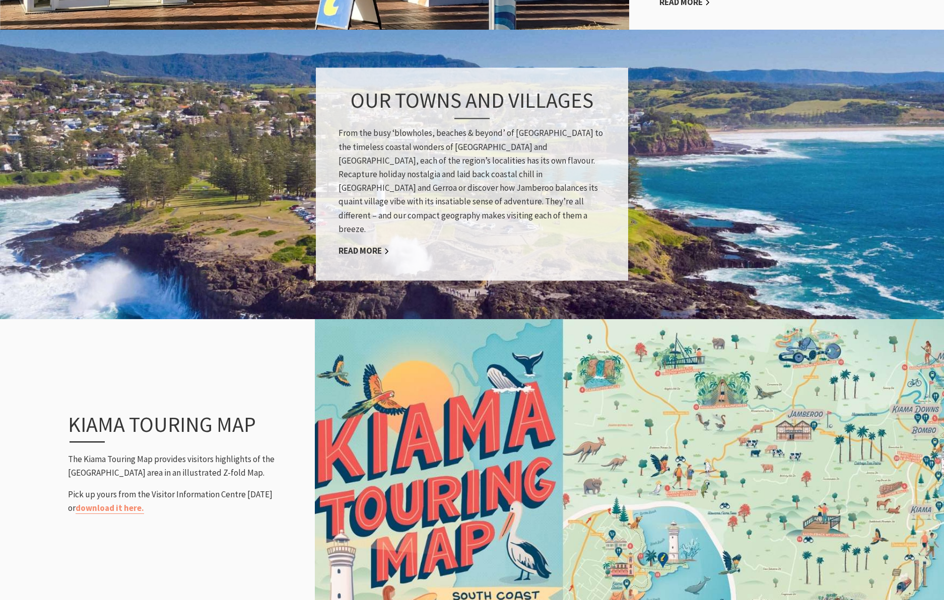
scroll to position [915, 0]
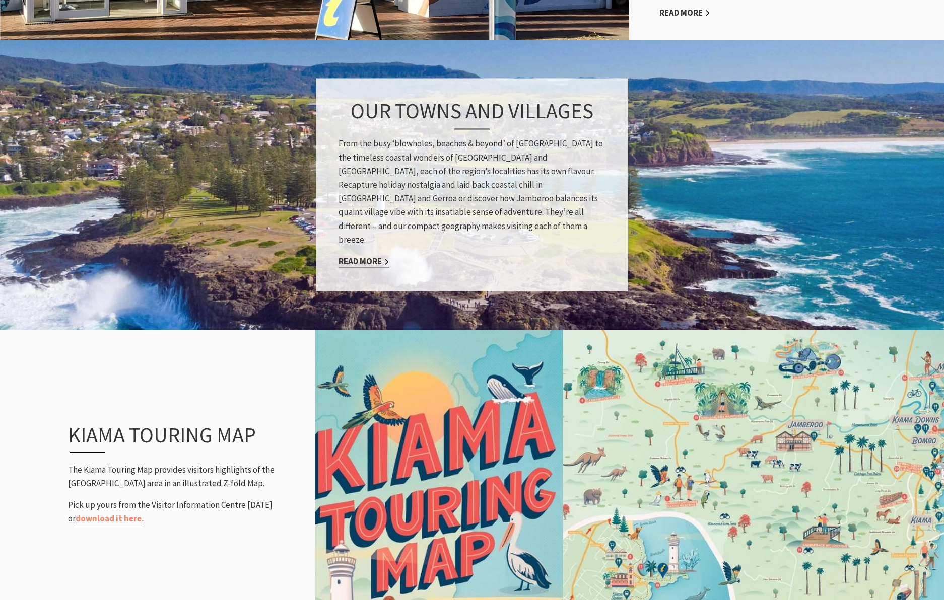
click at [363, 256] on link "Read More" at bounding box center [363, 262] width 51 height 12
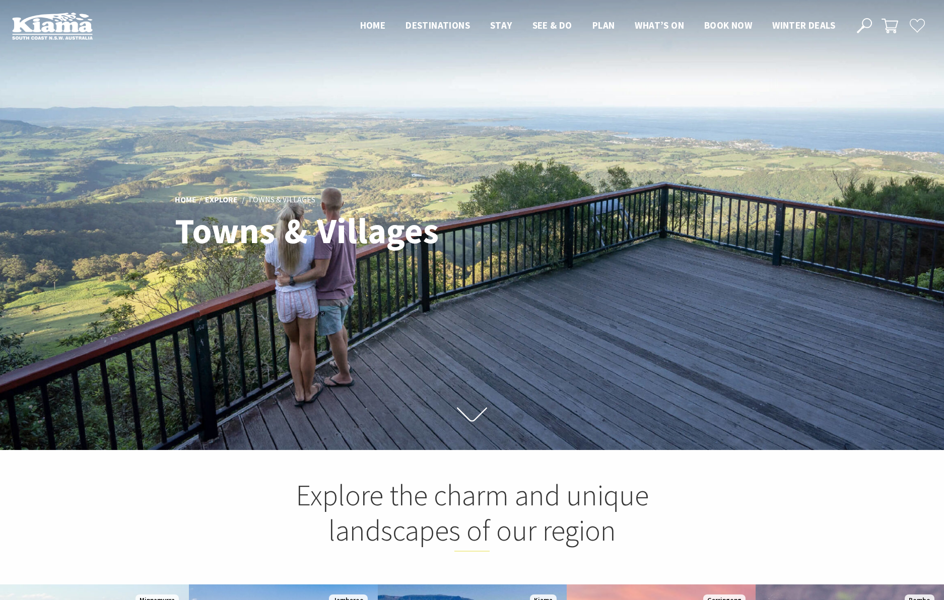
scroll to position [323, 941]
click at [473, 412] on icon at bounding box center [472, 415] width 30 height 18
click at [475, 416] on icon at bounding box center [472, 415] width 30 height 18
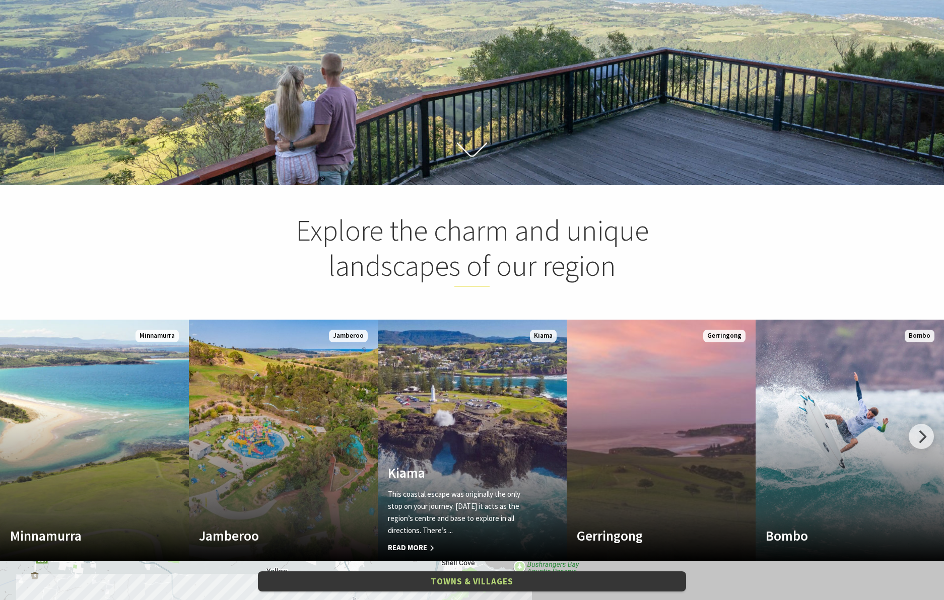
scroll to position [265, 0]
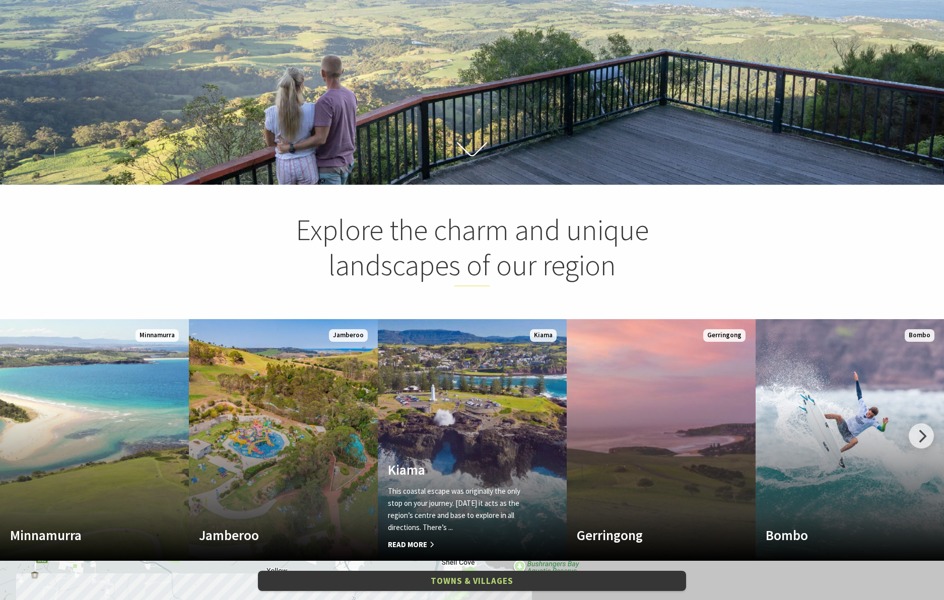
click at [477, 411] on link "Kiama This coastal escape was originally the only stop on your journey. Today i…" at bounding box center [472, 440] width 189 height 242
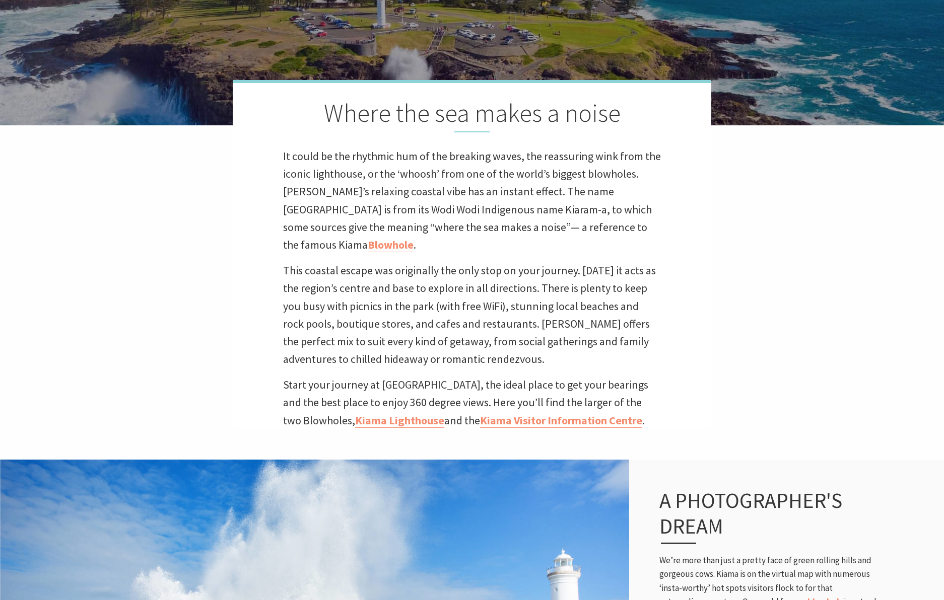
scroll to position [327, 0]
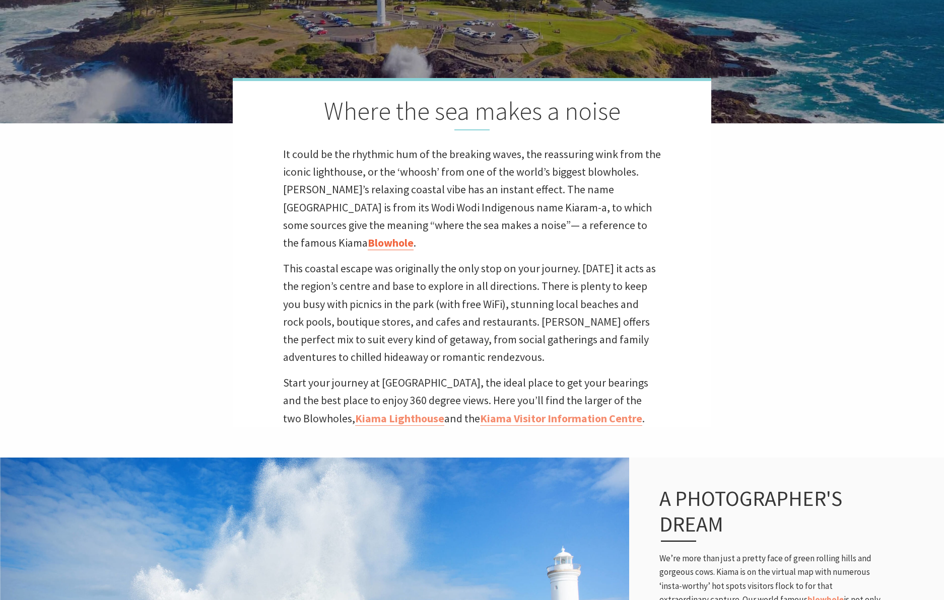
click at [413, 236] on link "Blowhole" at bounding box center [391, 243] width 46 height 15
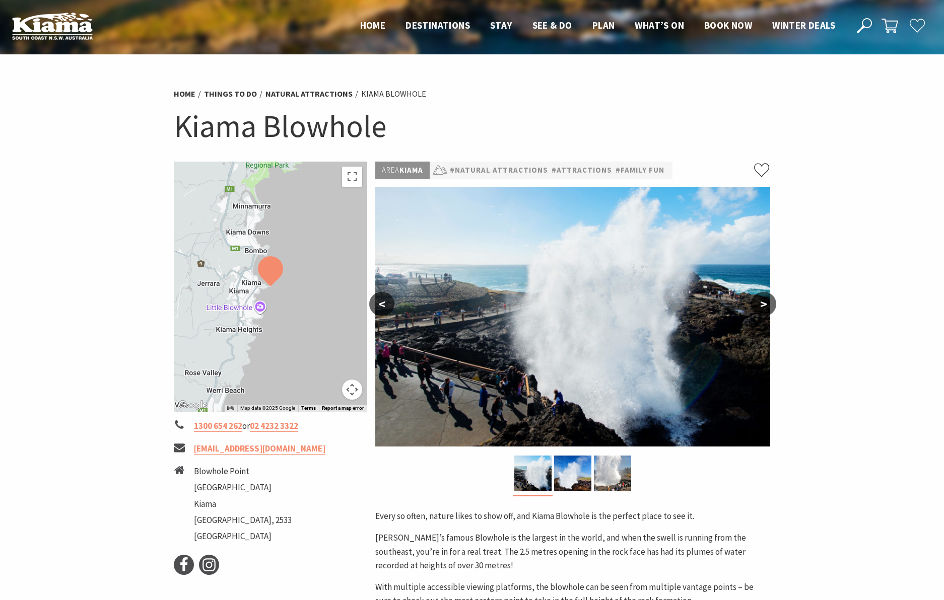
click at [765, 305] on button ">" at bounding box center [763, 304] width 25 height 24
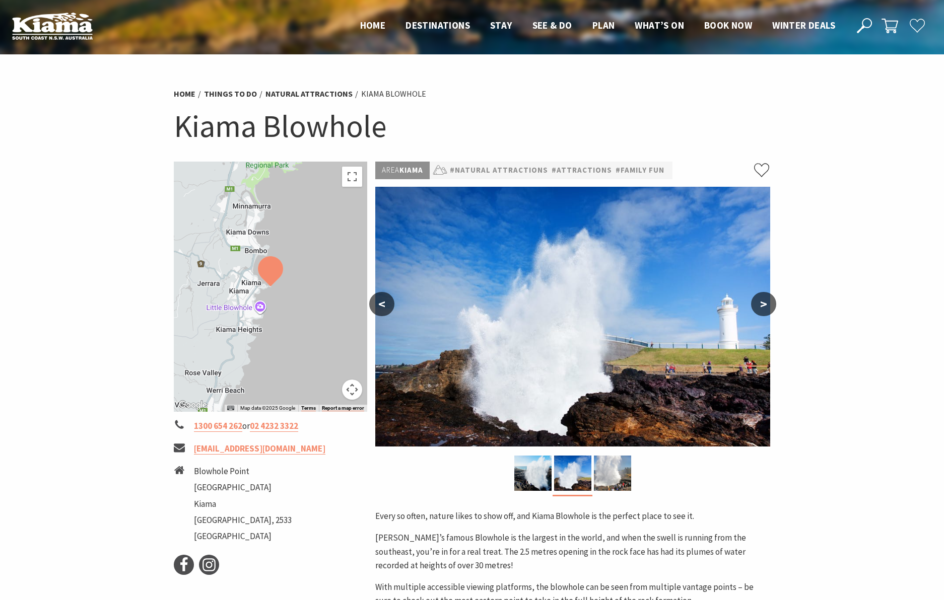
click at [765, 305] on button ">" at bounding box center [763, 304] width 25 height 24
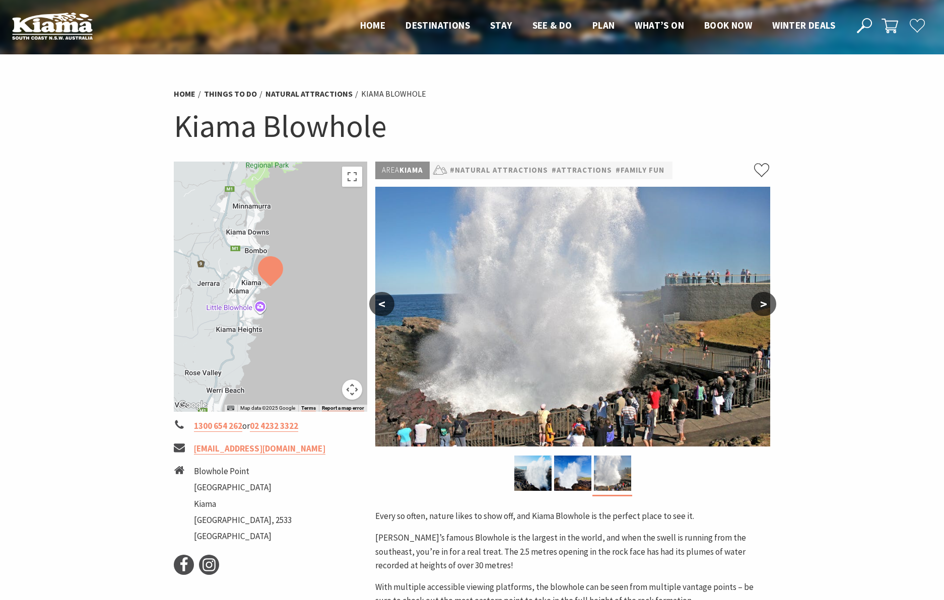
click at [765, 305] on button ">" at bounding box center [763, 304] width 25 height 24
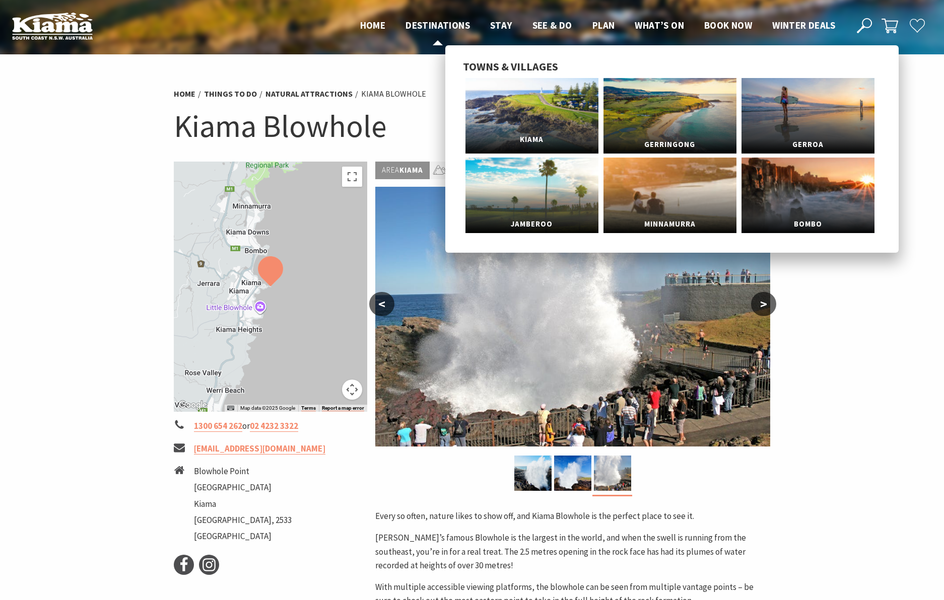
click at [545, 104] on link "Kiama" at bounding box center [531, 116] width 133 height 76
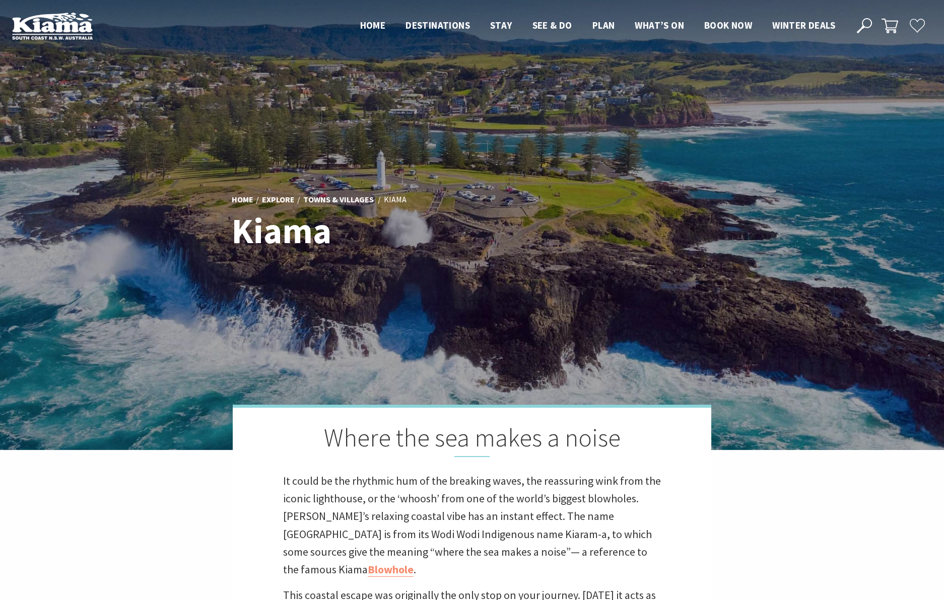
scroll to position [309, 938]
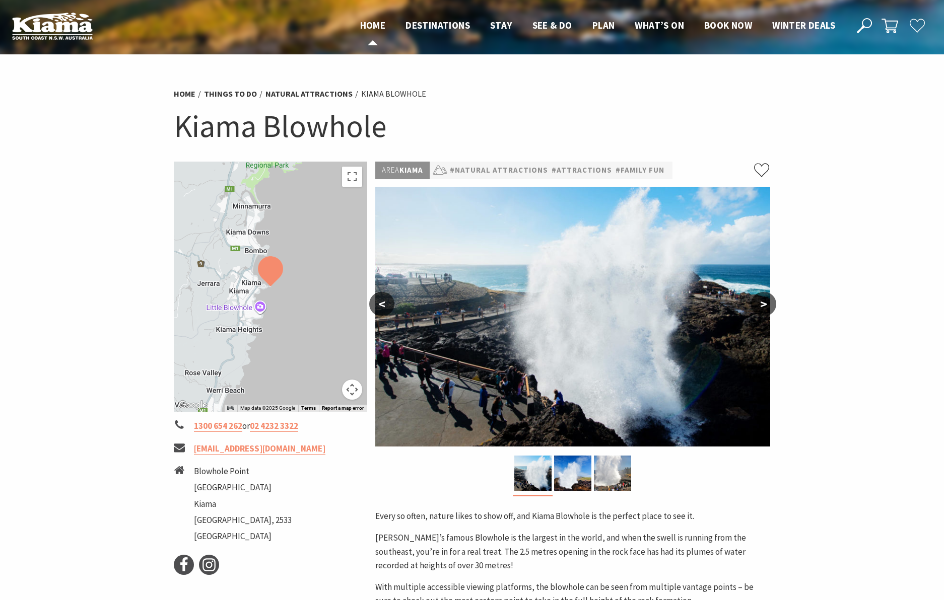
click at [373, 27] on span "Home" at bounding box center [373, 25] width 26 height 12
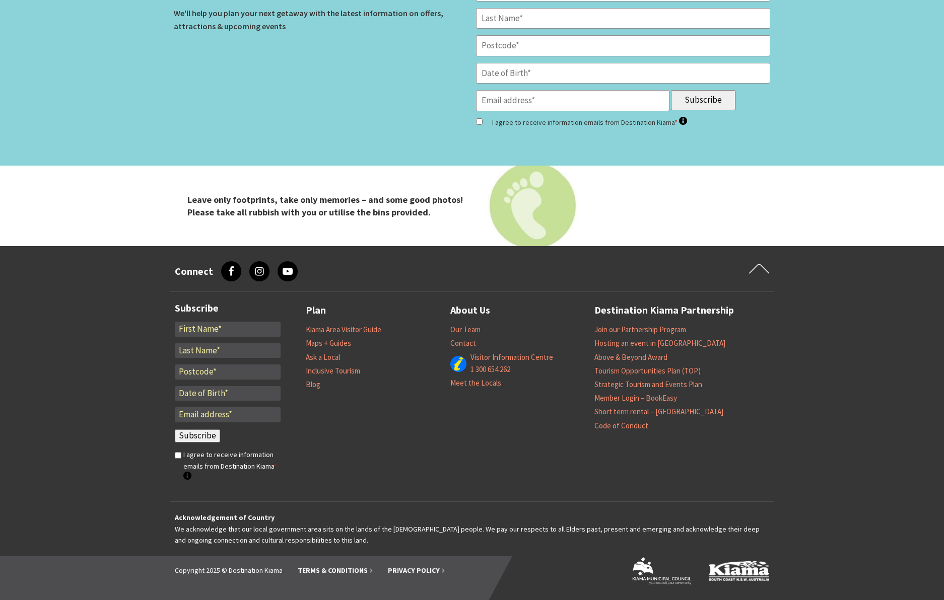
scroll to position [3395, 0]
click at [470, 326] on link "Our Team" at bounding box center [465, 329] width 30 height 10
